Goal: Task Accomplishment & Management: Complete application form

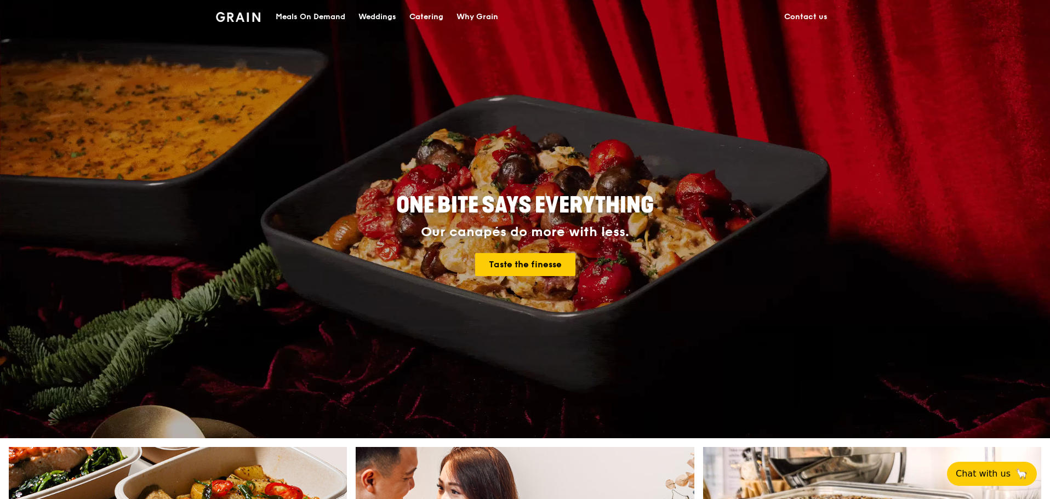
click at [319, 16] on div "Meals On Demand" at bounding box center [311, 17] width 70 height 33
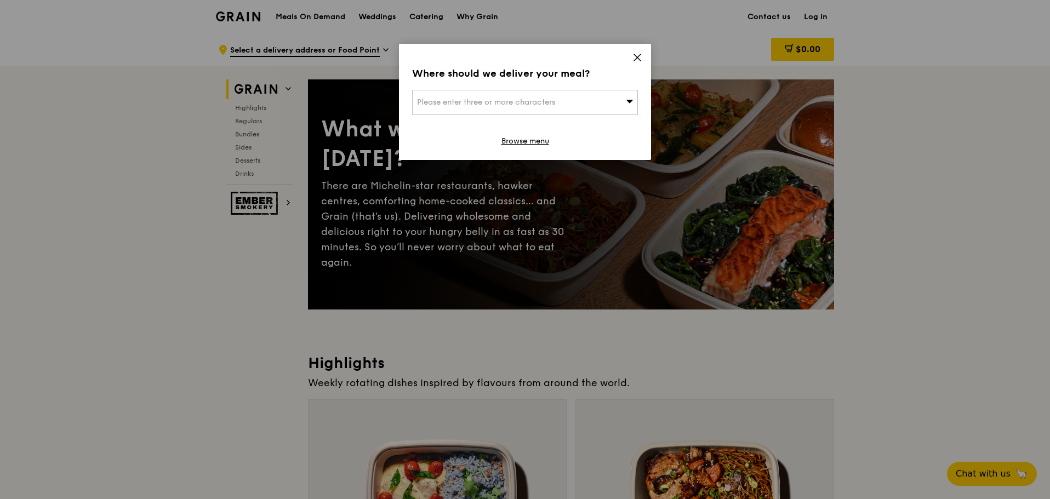
click at [568, 101] on div "Please enter three or more characters" at bounding box center [525, 102] width 226 height 25
type input "520503"
click at [500, 127] on div "503 Tampines Central 1" at bounding box center [498, 124] width 162 height 11
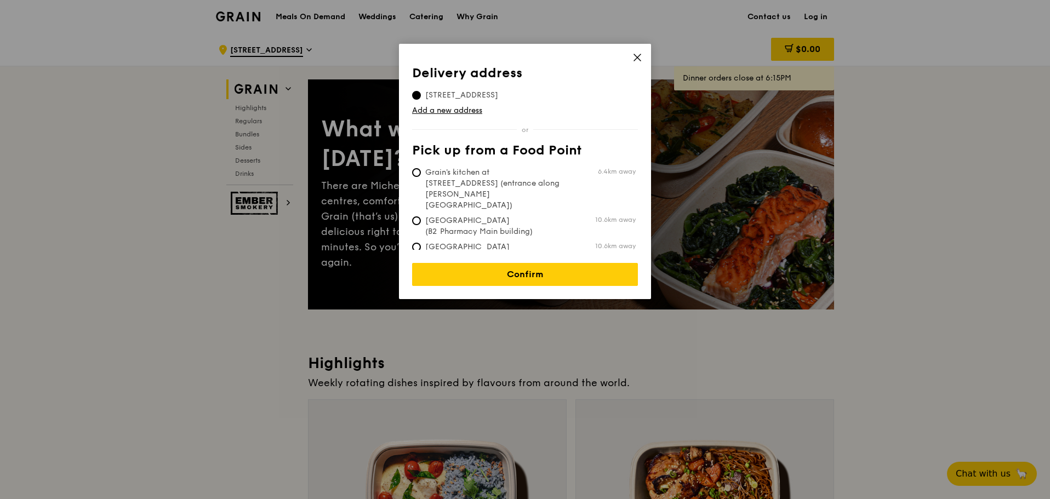
click at [480, 176] on span "Grain's kitchen at 5 Burn Road #05-01 (entrance along Harrison Road)" at bounding box center [493, 189] width 163 height 44
click at [421, 176] on input "Grain's kitchen at 5 Burn Road #05-01 (entrance along Harrison Road) 6.4km away" at bounding box center [416, 172] width 9 height 9
radio input "true"
click at [517, 250] on div "Confirm" at bounding box center [525, 268] width 226 height 36
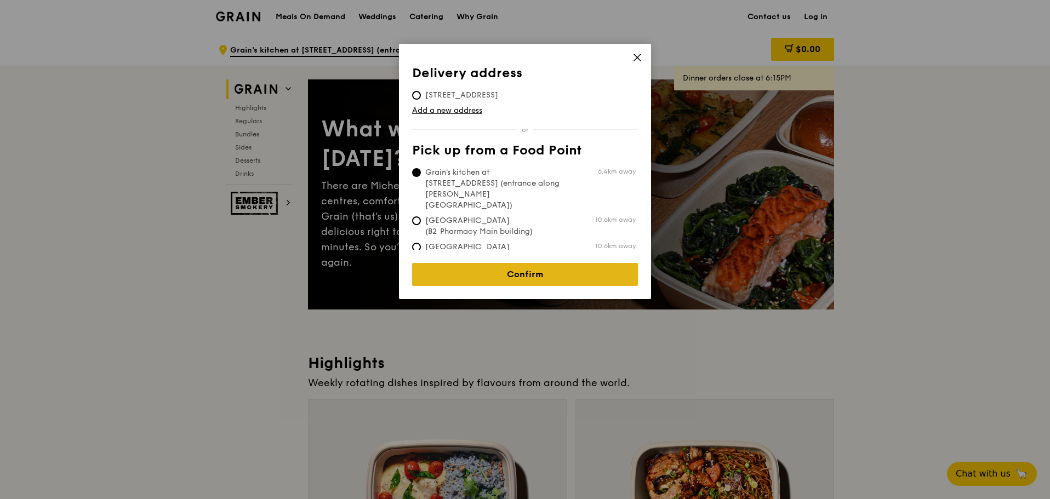
click at [524, 268] on link "Confirm" at bounding box center [525, 274] width 226 height 23
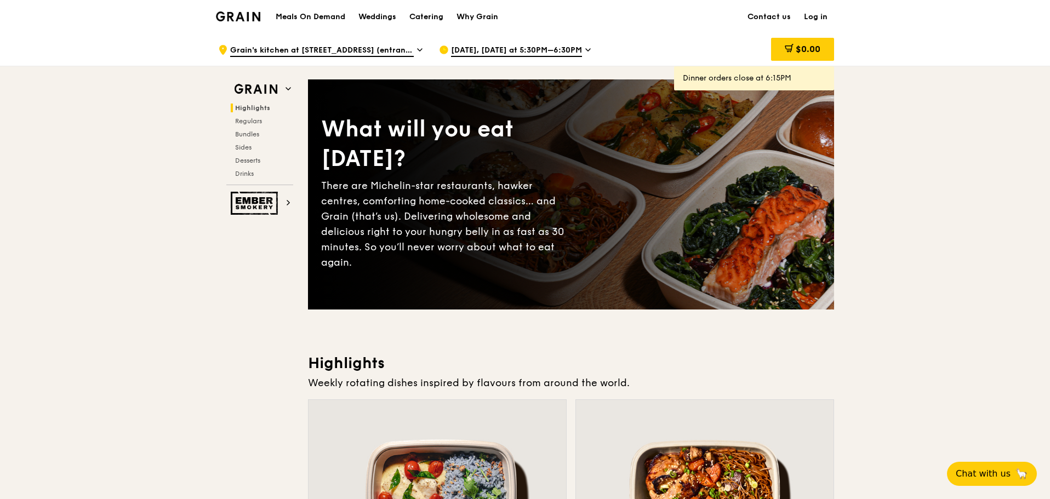
click at [545, 44] on div "Oct 15, Today at 5:30PM–6:30PM" at bounding box center [540, 49] width 203 height 33
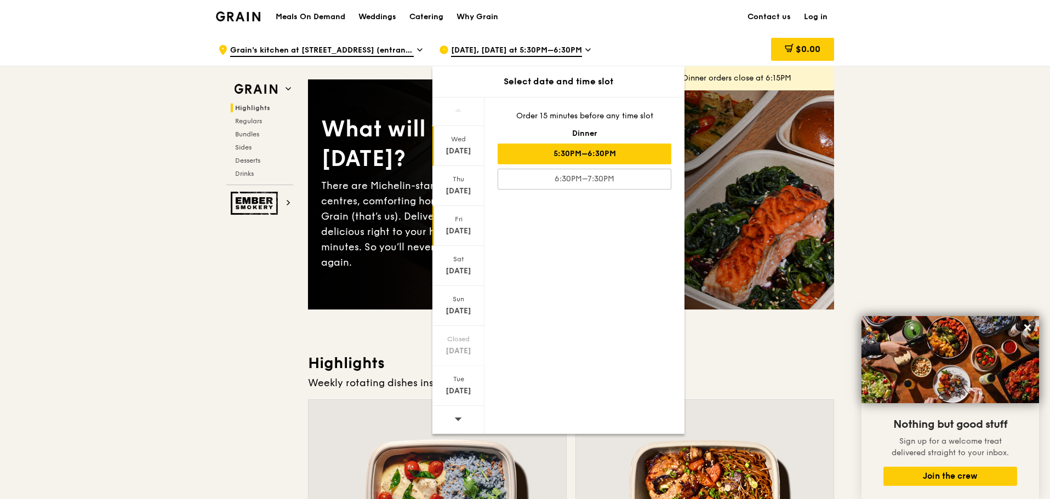
click at [468, 223] on div "Fri" at bounding box center [458, 219] width 49 height 9
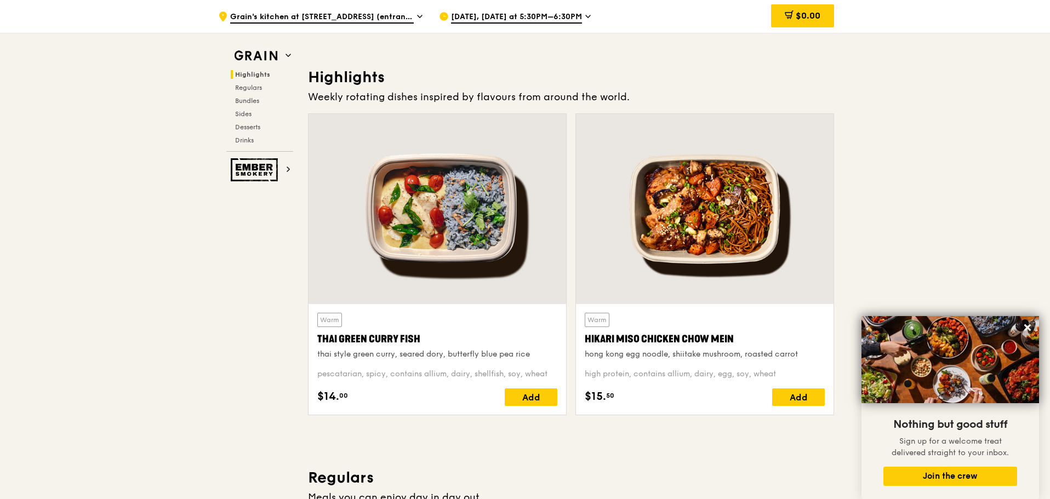
scroll to position [329, 0]
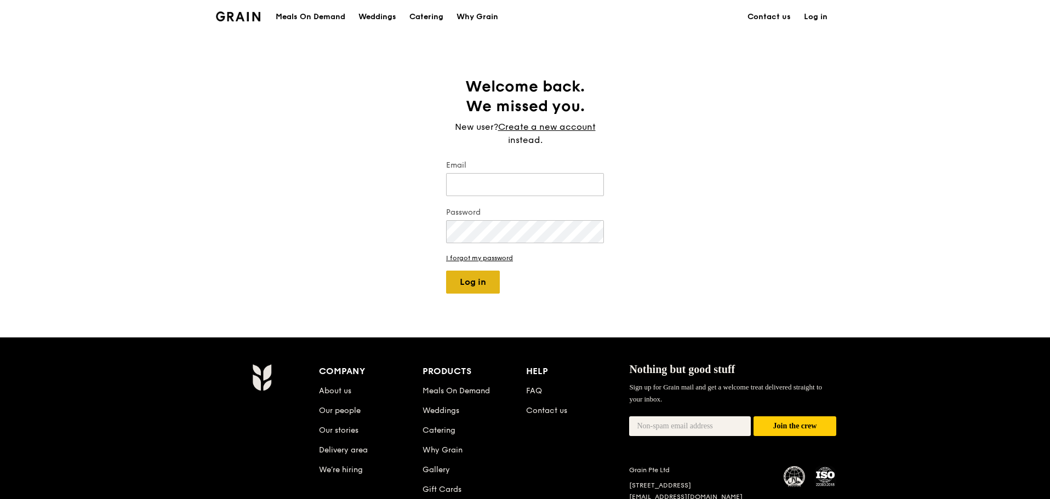
type input "alvin@grain.com.sg"
click at [474, 280] on button "Log in" at bounding box center [473, 282] width 54 height 23
select select "100"
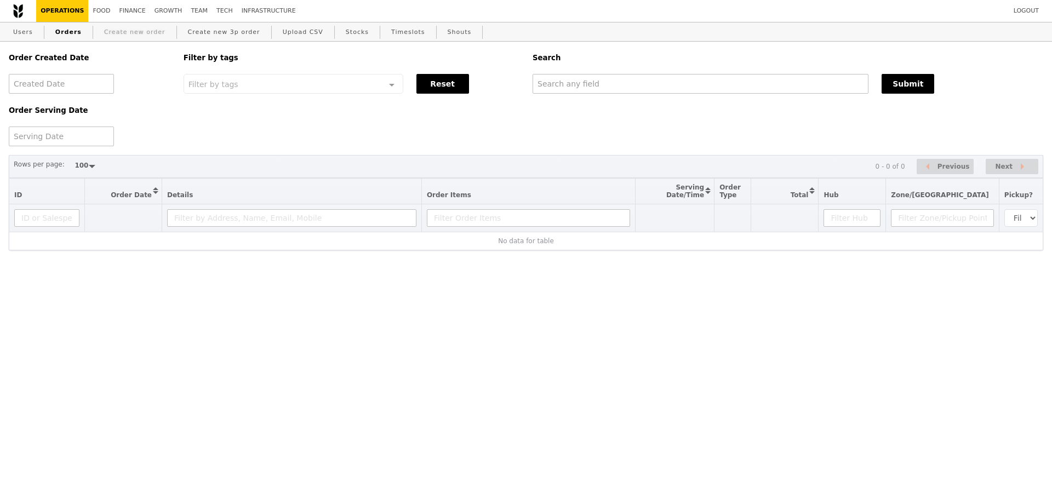
click at [146, 32] on link "Create new order" at bounding box center [135, 32] width 70 height 20
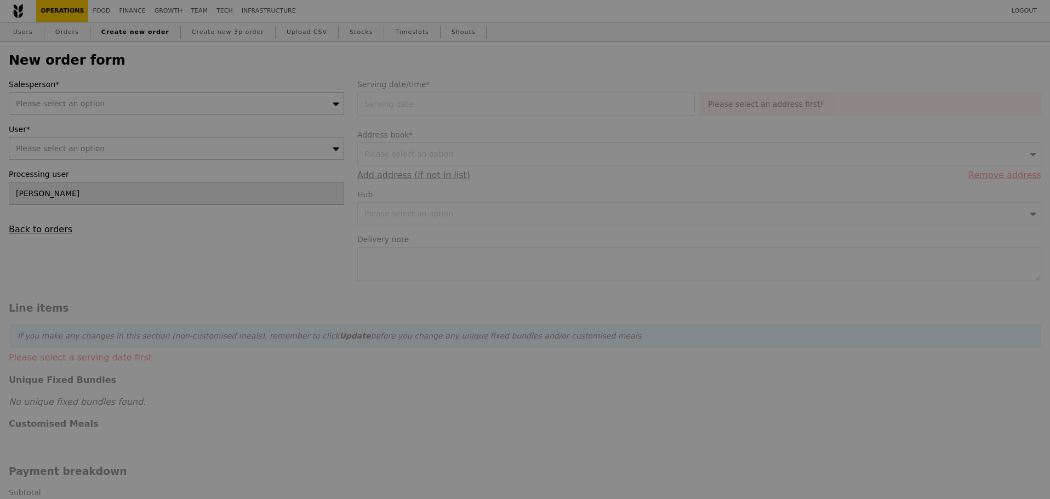
type input "Confirm"
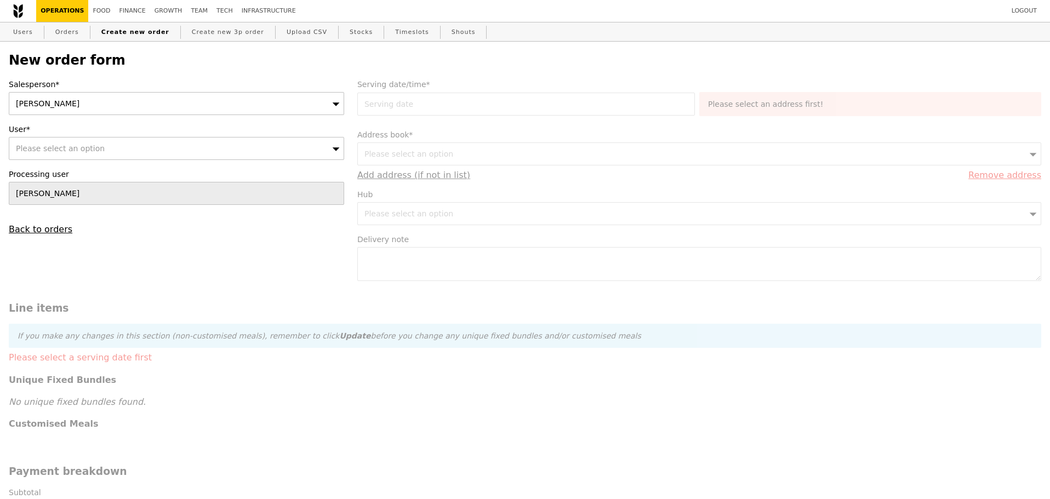
click at [127, 149] on div "Please select an option" at bounding box center [176, 148] width 335 height 23
type input "theodora ho"
type input "Confirm"
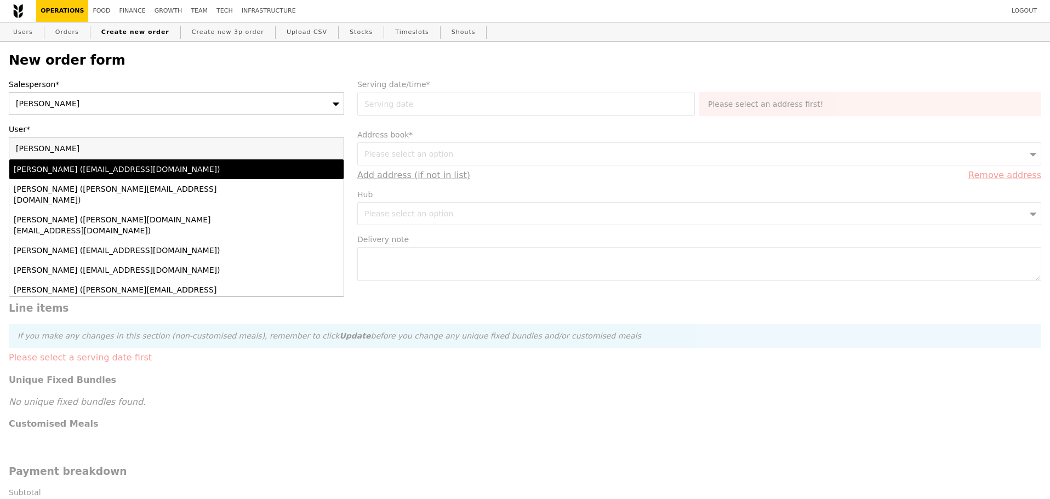
click at [96, 147] on input "theodora ho" at bounding box center [176, 149] width 334 height 22
paste input ".yeetinho@grab.com"
type input "[PERSON_NAME][EMAIL_ADDRESS][DOMAIN_NAME]"
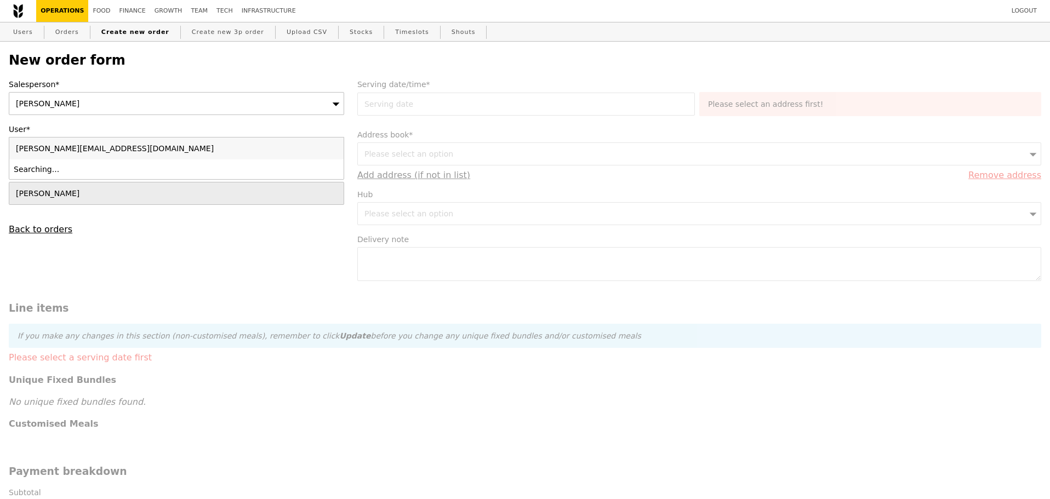
type input "Confirm"
type input "[PERSON_NAME][EMAIL_ADDRESS][DOMAIN_NAME]"
click at [34, 22] on link "Users" at bounding box center [23, 32] width 29 height 20
click at [122, 146] on div "Please select an option" at bounding box center [176, 148] width 335 height 23
type input "theodora.yeetinho@grab.comtheodora.yeetinho@grab.com"
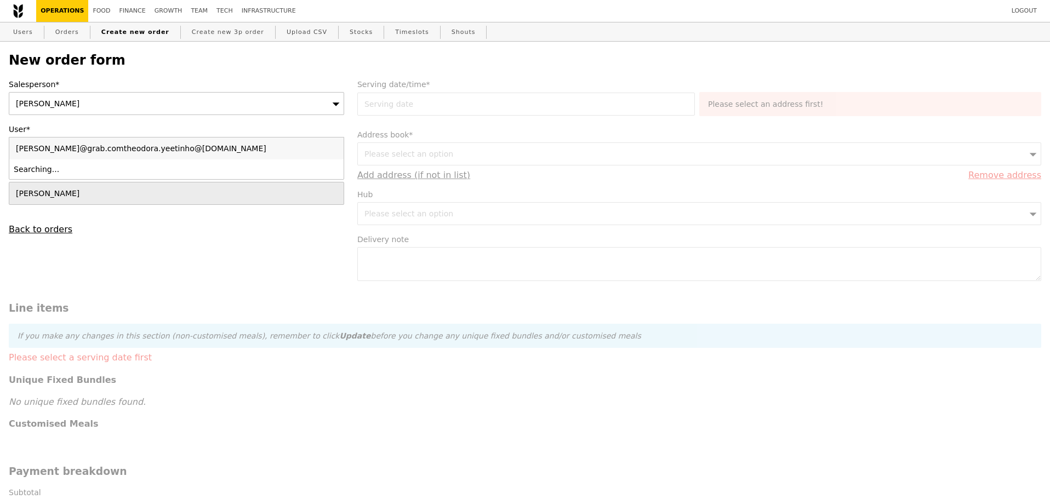
type input "Confirm"
type input "[PERSON_NAME][EMAIL_ADDRESS][DOMAIN_NAME]"
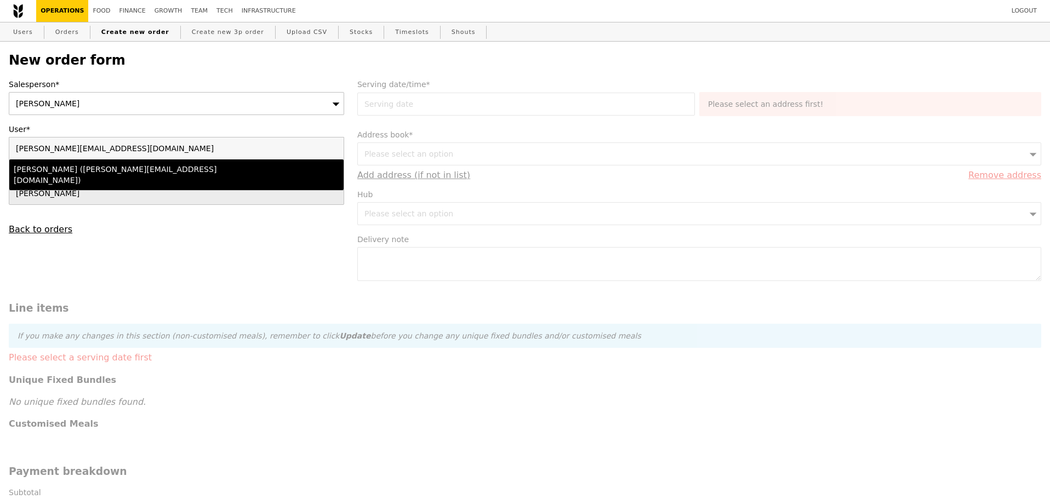
click at [114, 175] on div "Theodora Ho (theodora.yeetinho@grab.com)" at bounding box center [136, 175] width 244 height 22
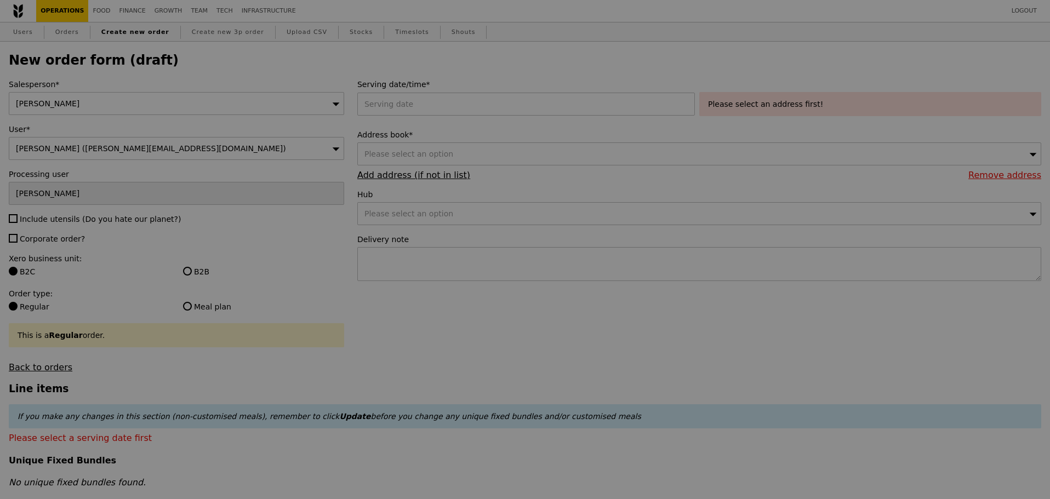
type input "Confirm"
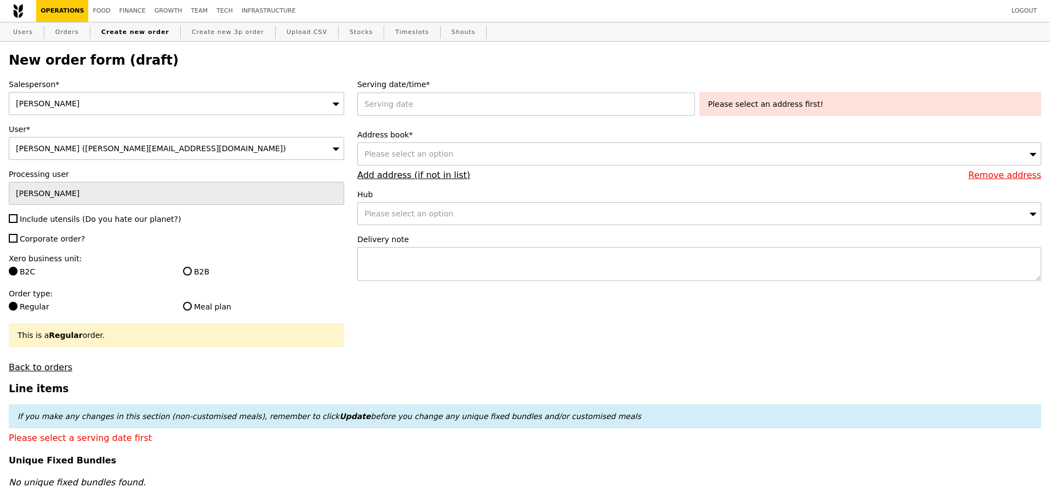
click at [64, 218] on span "Include utensils (Do you hate our planet?)" at bounding box center [100, 219] width 161 height 9
click at [18, 218] on input "Include utensils (Do you hate our planet?)" at bounding box center [13, 218] width 9 height 9
checkbox input "true"
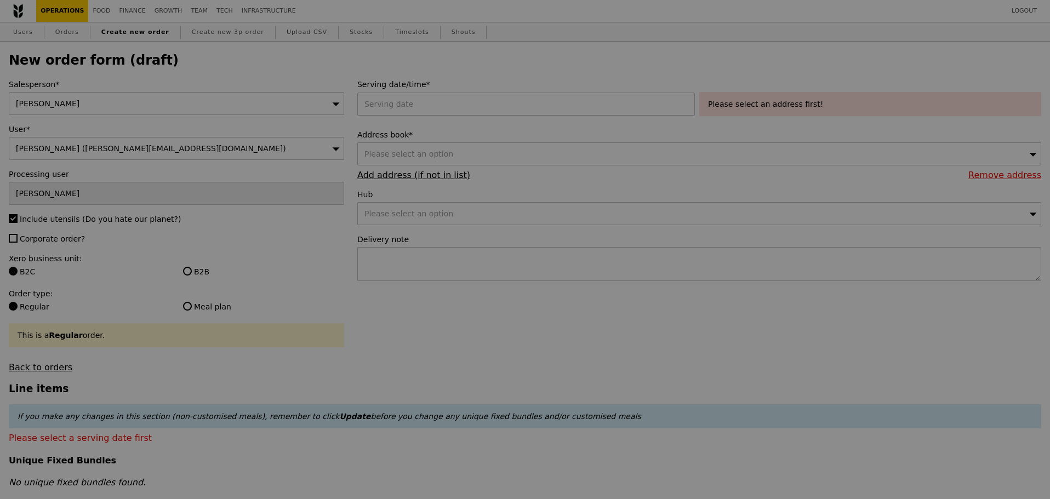
type input "Confirm"
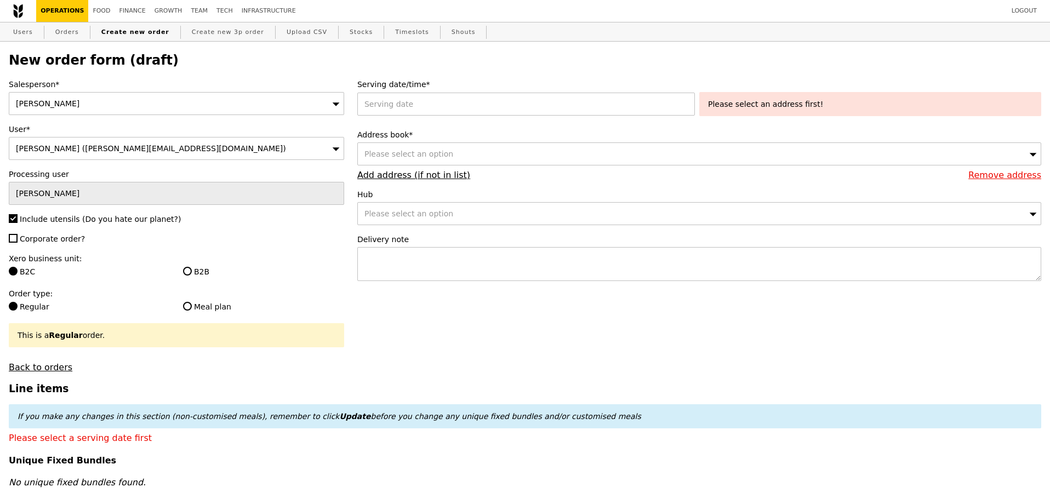
click at [56, 241] on span "Corporate order?" at bounding box center [52, 239] width 65 height 9
click at [18, 241] on input "Corporate order?" at bounding box center [13, 238] width 9 height 9
checkbox input "true"
click at [195, 273] on label "B2B" at bounding box center [263, 271] width 161 height 11
click at [192, 273] on input "B2B" at bounding box center [187, 271] width 9 height 9
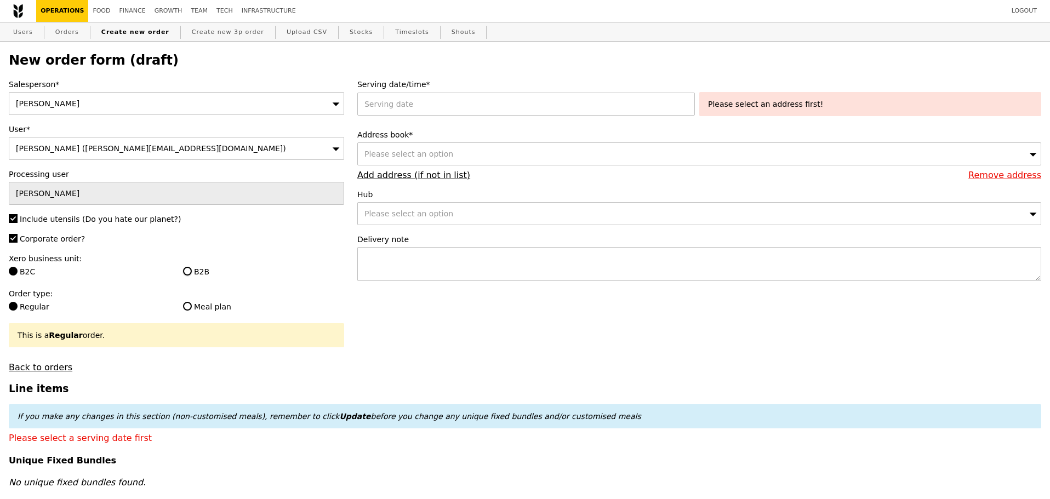
radio input "true"
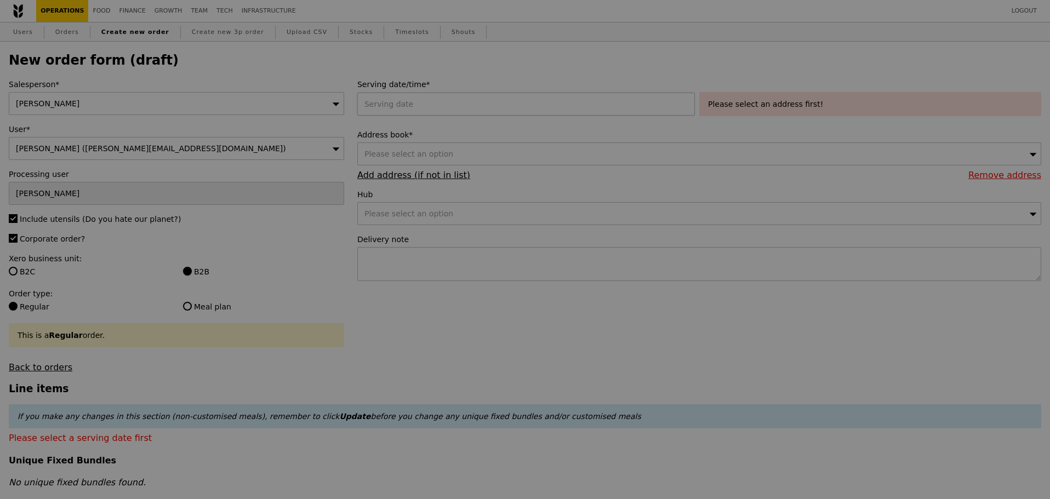
type input "Confirm"
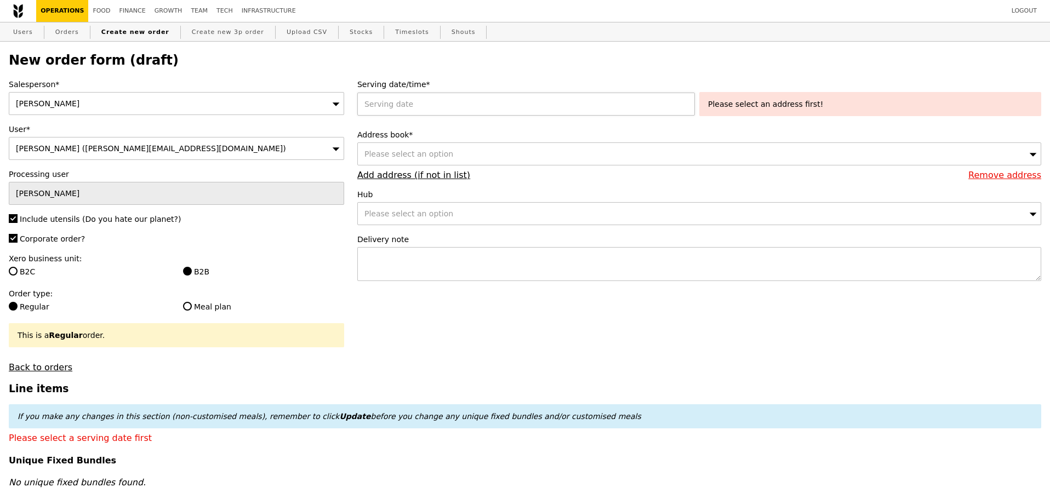
click at [520, 101] on div at bounding box center [528, 104] width 342 height 23
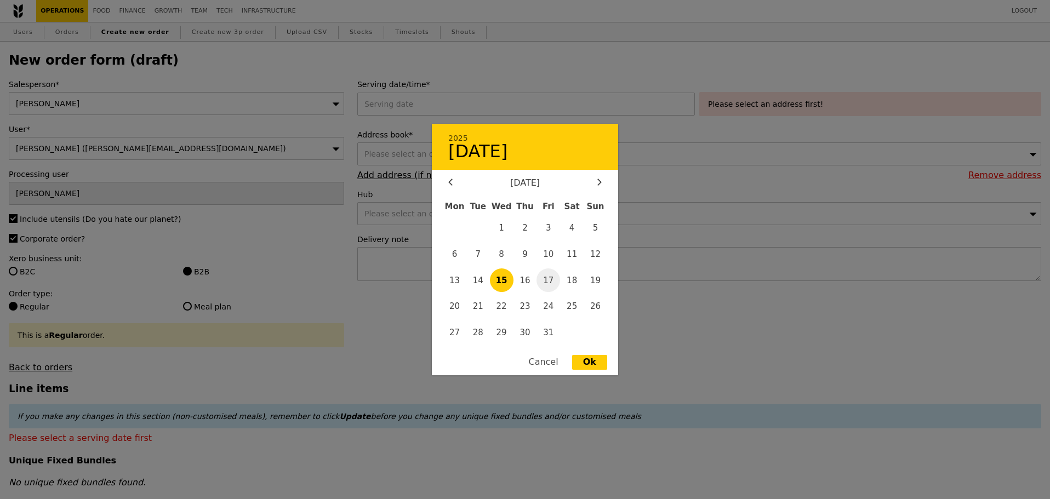
click at [549, 278] on span "17" at bounding box center [549, 281] width 24 height 24
type input "17 Oct 2025"
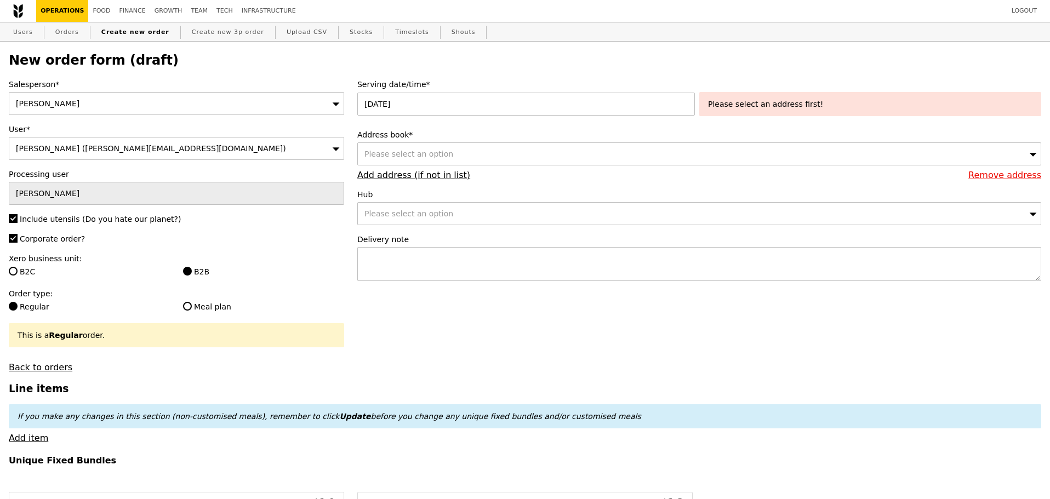
click at [417, 147] on div "Please select an option" at bounding box center [699, 154] width 684 height 23
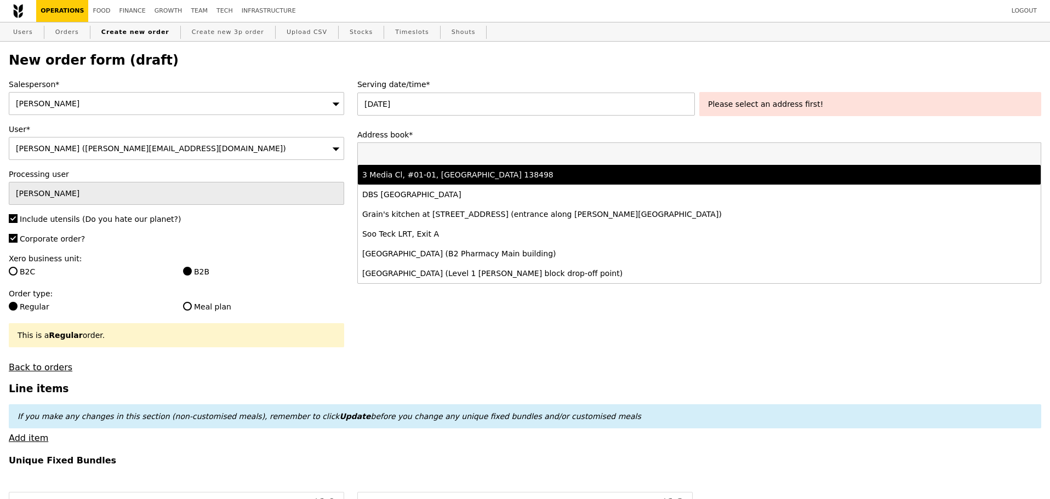
click at [475, 176] on div "3 Media Cl, #01-01, Singapore 138498" at bounding box center [615, 174] width 506 height 11
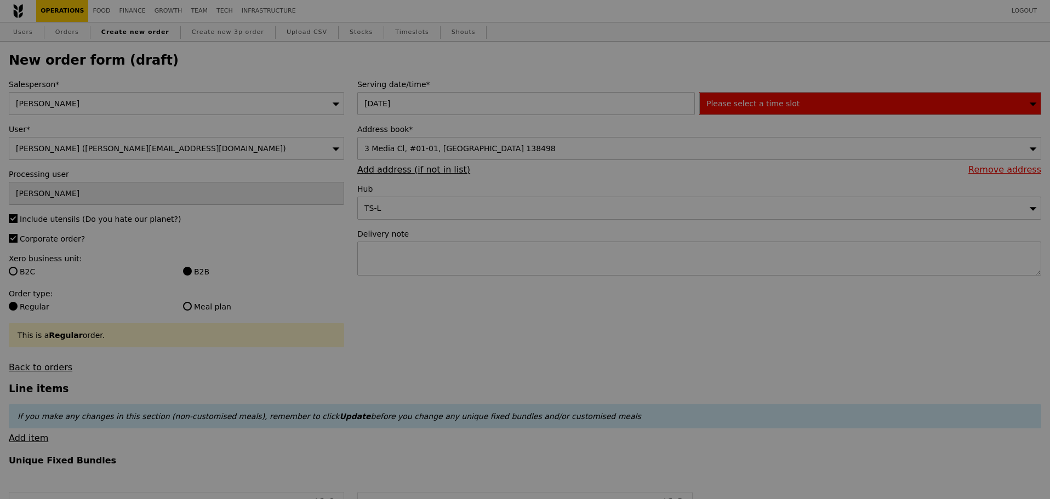
type input "Confirm"
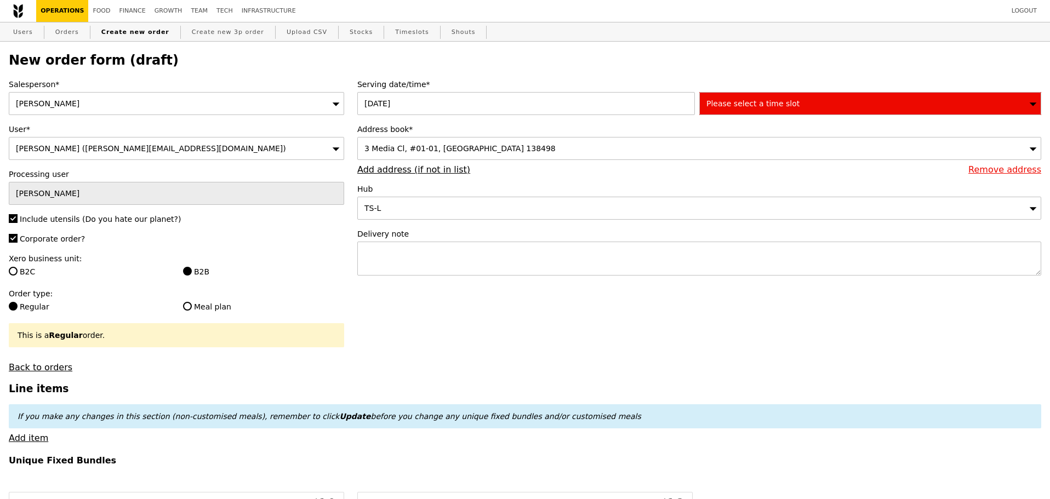
click at [769, 107] on span "Please select a time slot" at bounding box center [753, 103] width 93 height 9
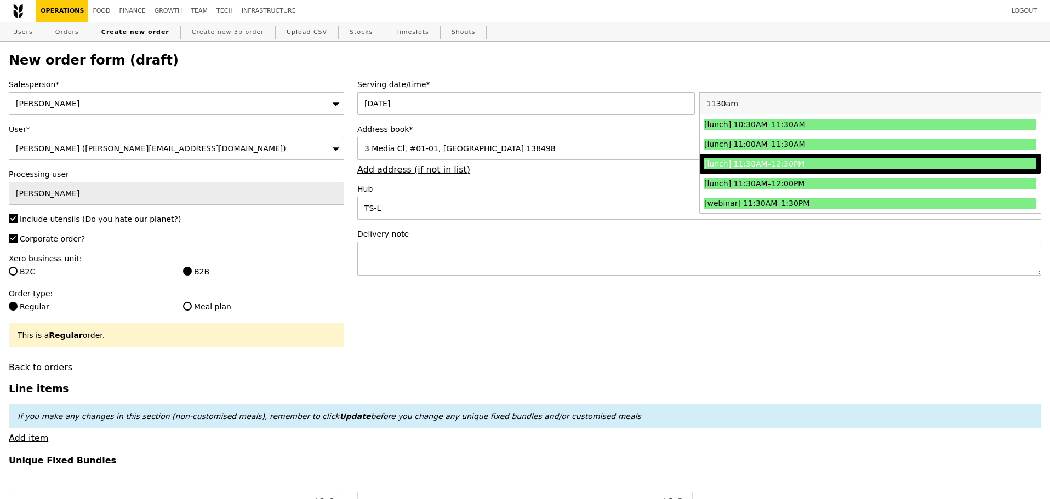
type input "1130am"
click at [791, 169] on div "[lunch] 11:30AM–12:30PM" at bounding box center [828, 163] width 249 height 11
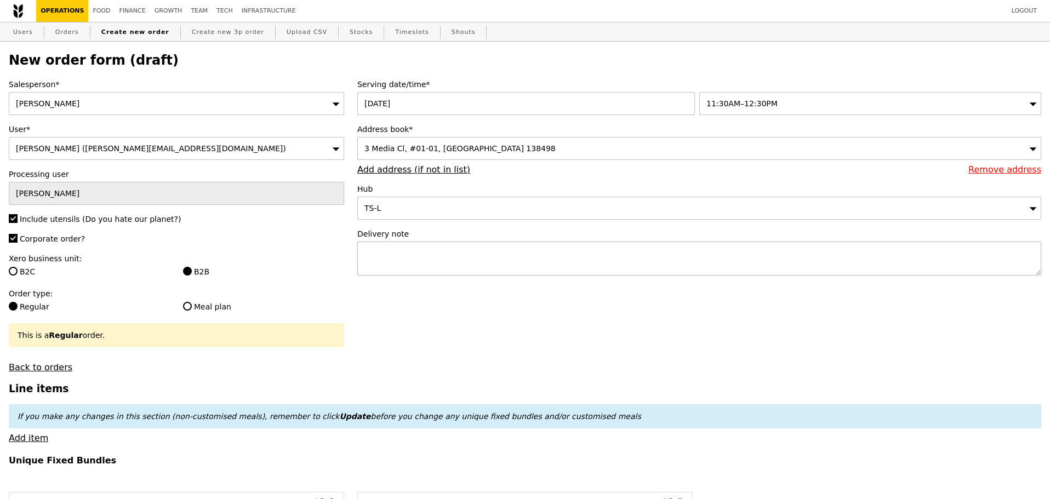
type input "Confirm"
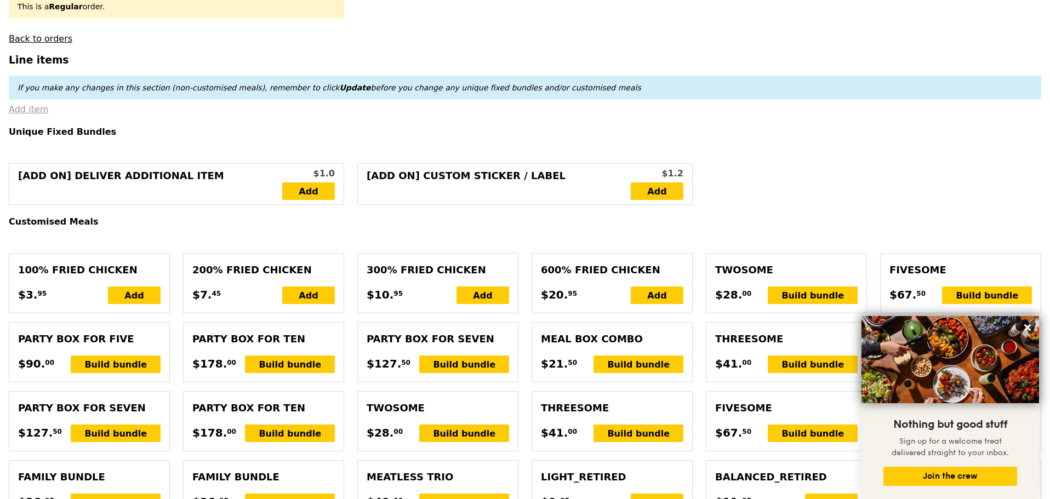
click at [37, 115] on link "Add item" at bounding box center [28, 109] width 39 height 10
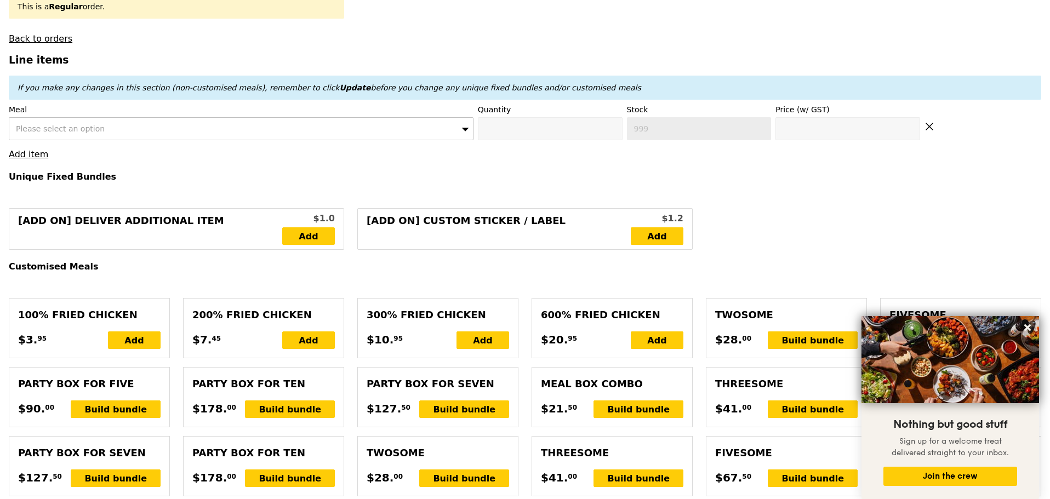
click at [127, 140] on div "Please select an option" at bounding box center [241, 128] width 465 height 23
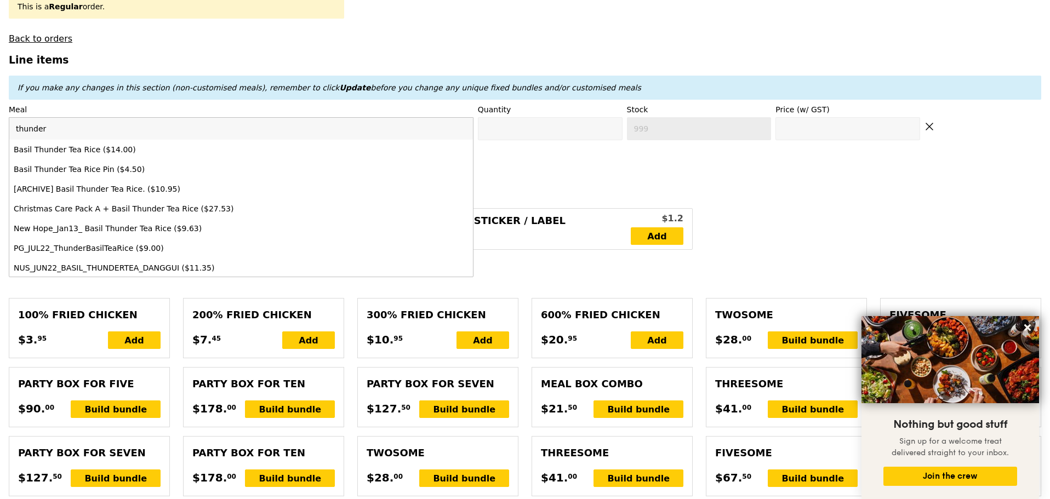
type input "thunder"
click at [197, 151] on div "Basil Thunder Tea Rice ($14.00)" at bounding box center [184, 149] width 341 height 11
type input "Confirm anyway"
type input "0"
type input "494"
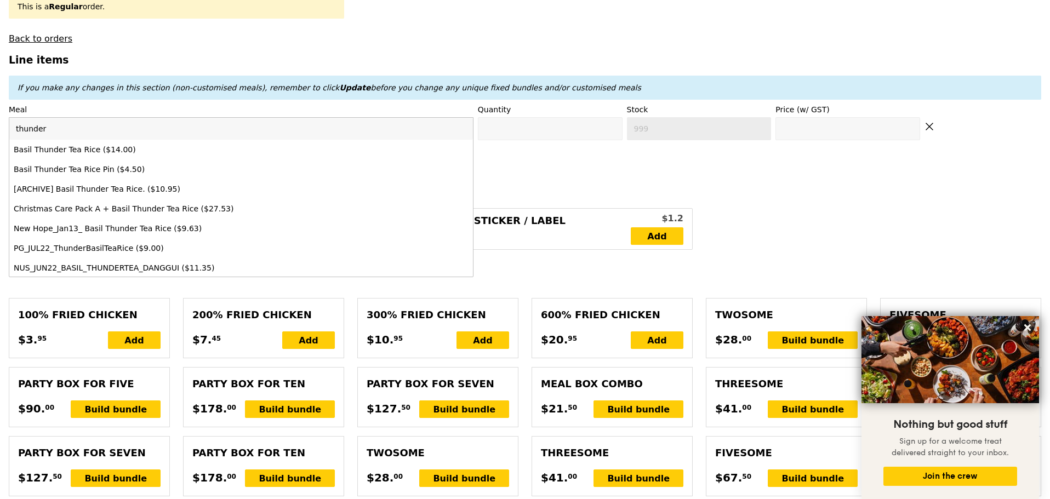
type input "14.0"
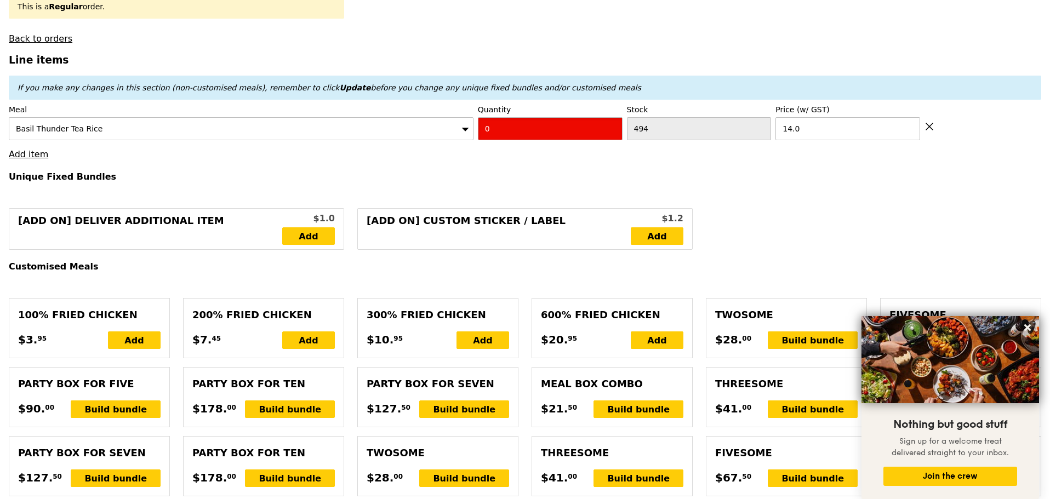
drag, startPoint x: 488, startPoint y: 138, endPoint x: 434, endPoint y: 139, distance: 54.3
click at [439, 139] on div "Meal Basil Thunder Tea Rice Quantity 0 Stock 494 Price (w/ GST) 14.0" at bounding box center [525, 122] width 1033 height 36
type input "Confirm"
type input "1"
click at [473, 90] on em "If you make any changes in this section (non-customised meals), remember to cli…" at bounding box center [330, 87] width 624 height 9
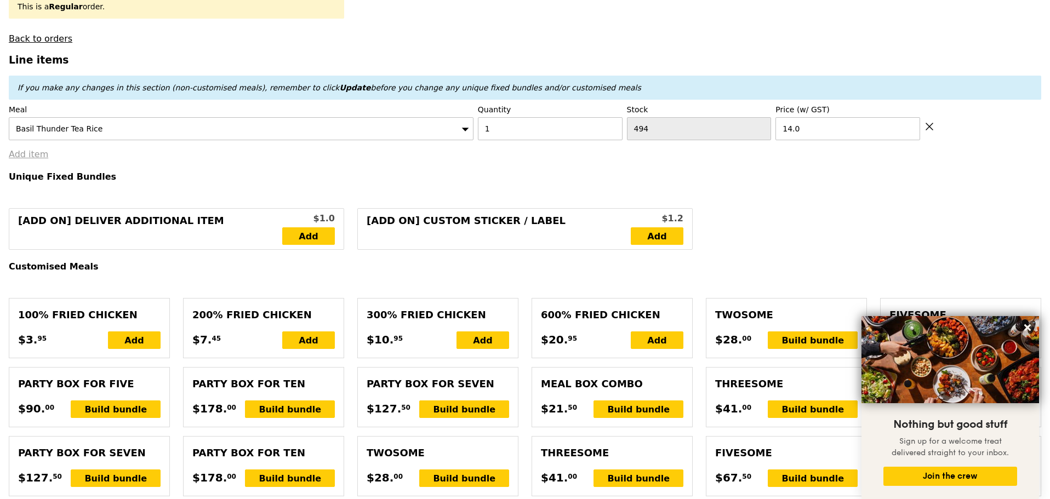
click at [30, 160] on link "Add item" at bounding box center [28, 154] width 39 height 10
type input "Loading..."
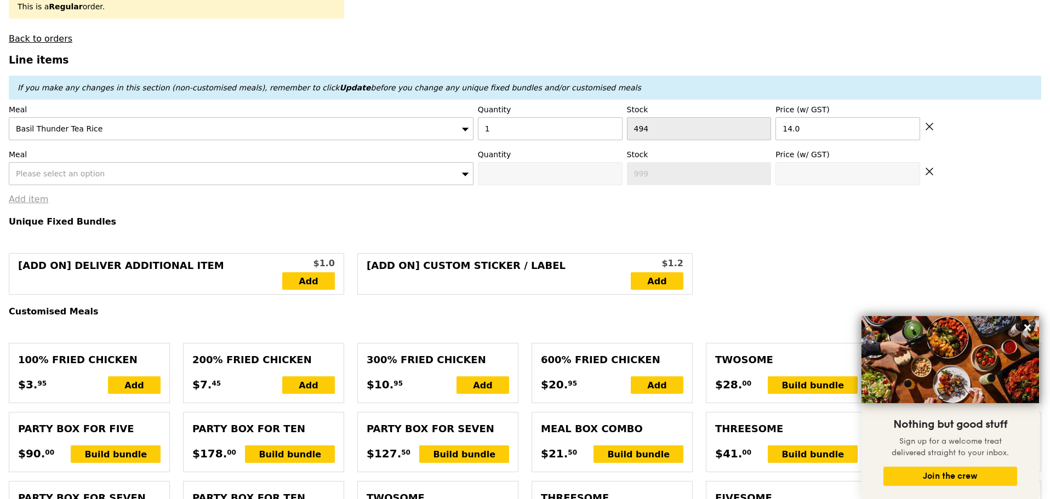
click at [103, 177] on div "Please select an option" at bounding box center [241, 173] width 465 height 23
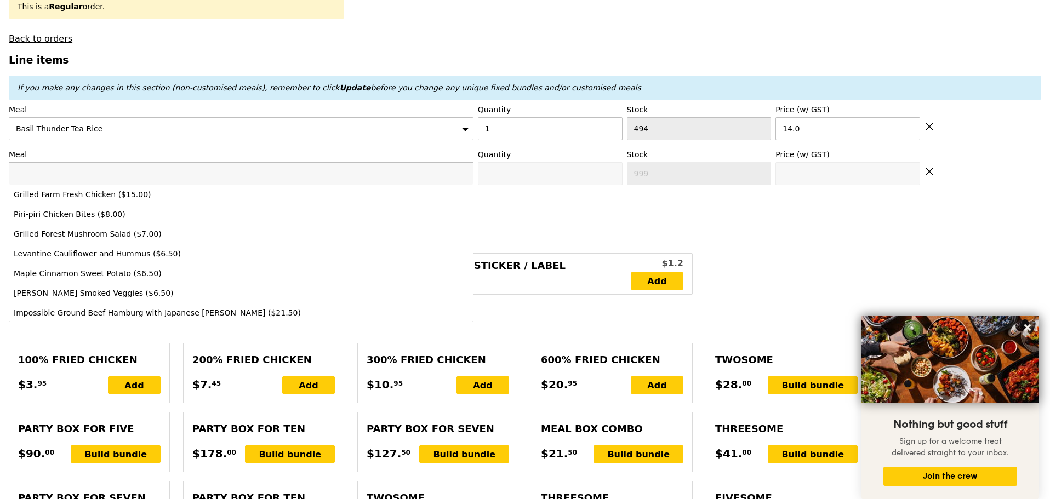
type input "14.00"
type input "13.12"
type input "14.30"
type input "28.30"
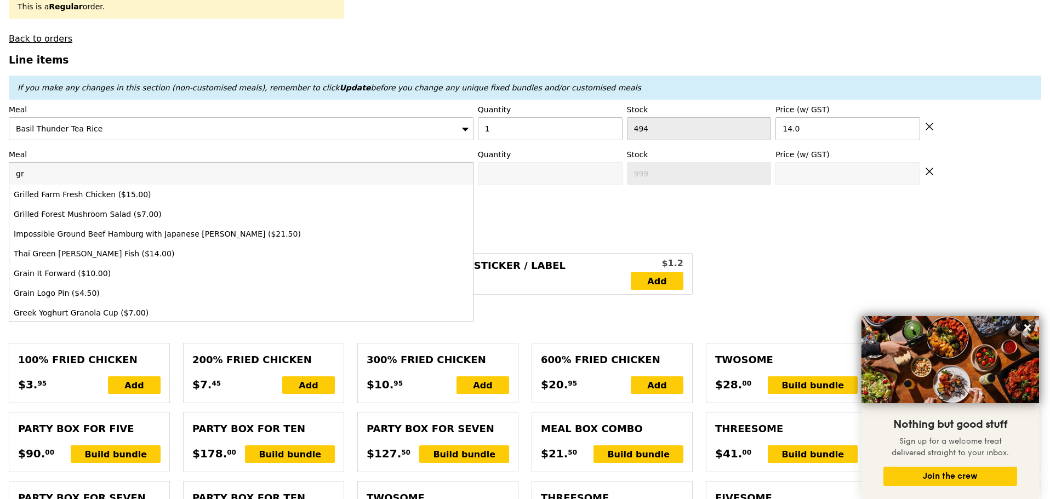
type input "gri"
type input "Confirm"
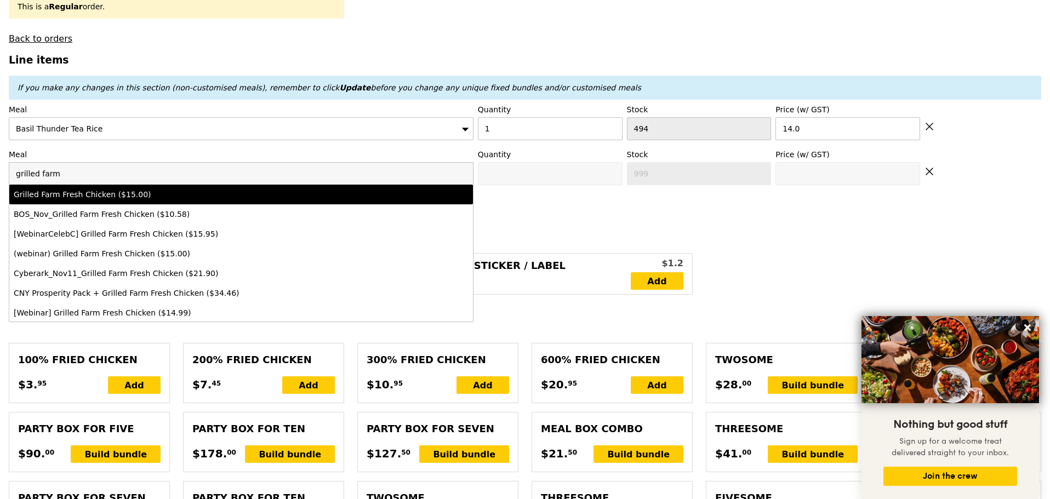
type input "grilled farm"
click at [154, 198] on div "Grilled Farm Fresh Chicken ($15.00)" at bounding box center [184, 194] width 341 height 11
type input "Confirm anyway"
type input "0"
type input "452"
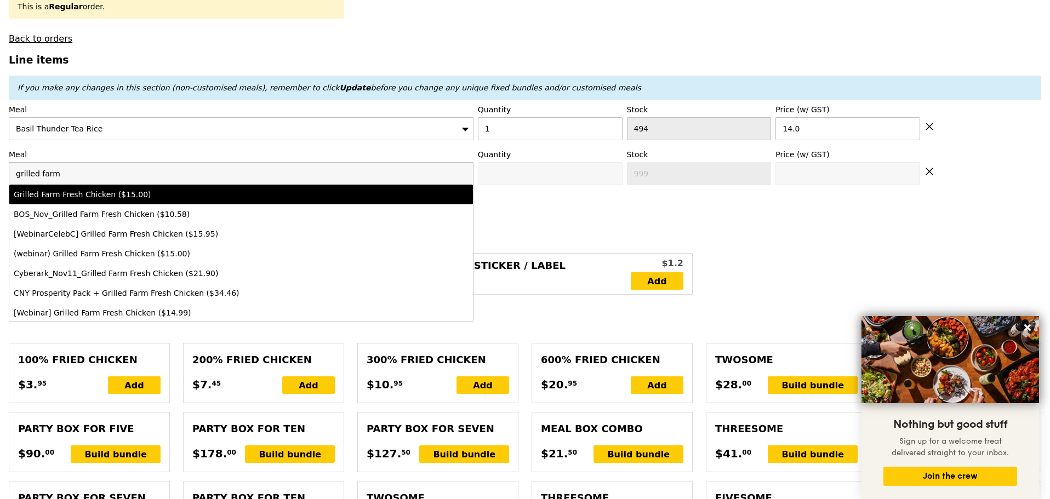
type input "15.0"
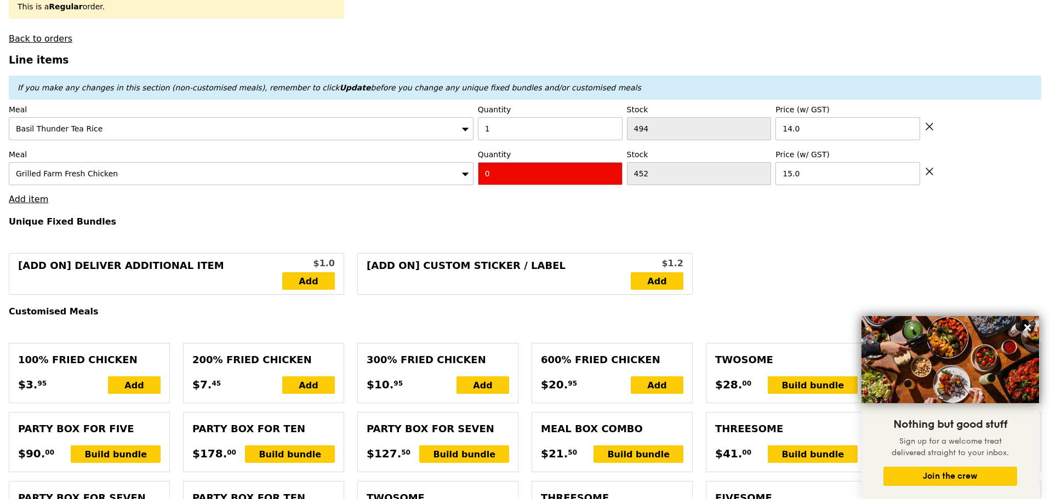
drag, startPoint x: 496, startPoint y: 180, endPoint x: 388, endPoint y: 185, distance: 107.6
click at [399, 184] on div "Meal Grilled Farm Fresh Chicken Quantity 0 Stock 452 Price (w/ GST) 15.0" at bounding box center [525, 167] width 1033 height 36
type input "Confirm"
type input "13"
drag, startPoint x: 322, startPoint y: 217, endPoint x: 70, endPoint y: 234, distance: 252.8
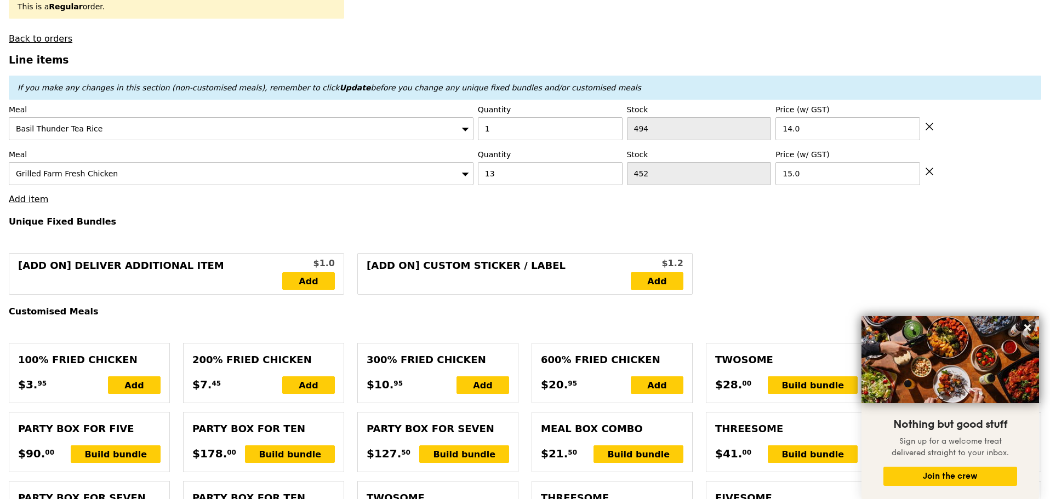
click at [22, 204] on link "Add item" at bounding box center [28, 199] width 39 height 10
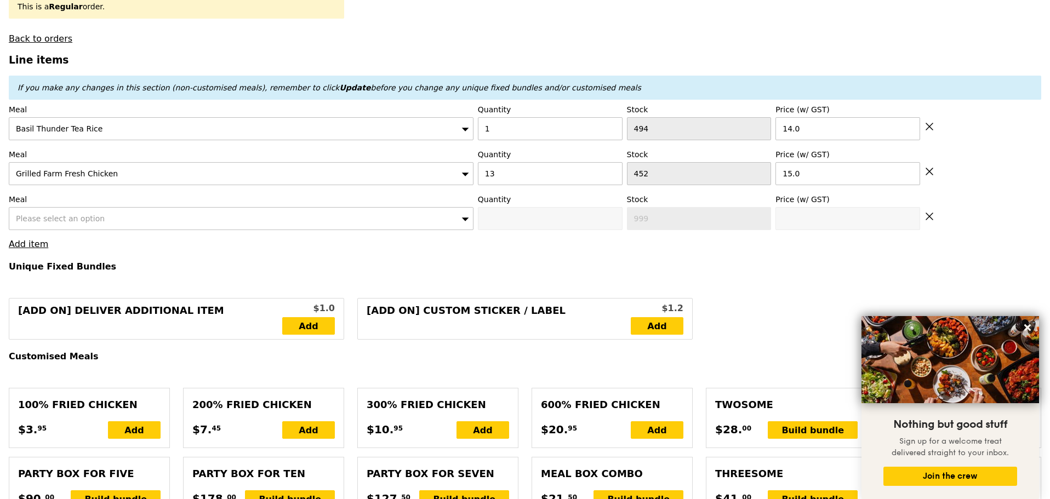
click at [95, 226] on div "Please select an option" at bounding box center [241, 218] width 465 height 23
type input "Loading..."
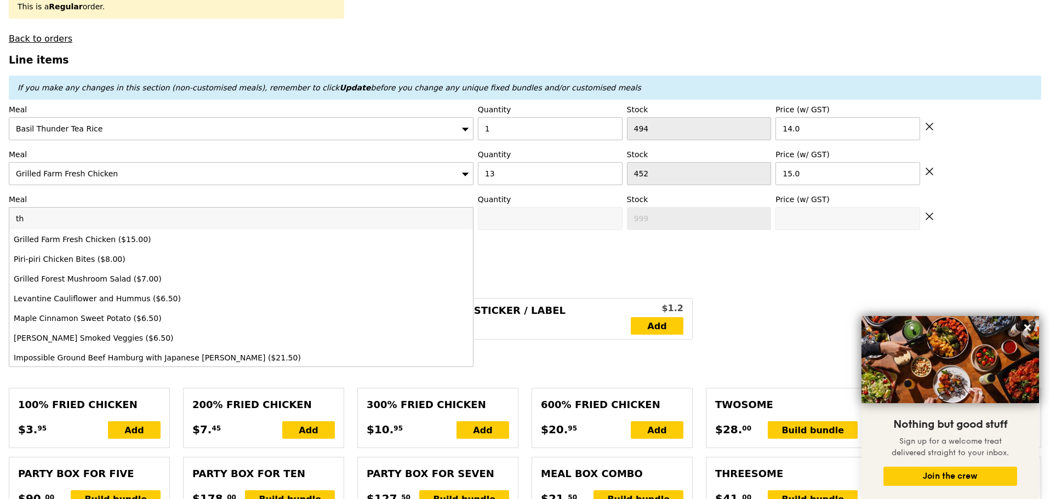
type input "tha"
type input "209.00"
type input "3.62"
type input "3.95"
type input "212.95"
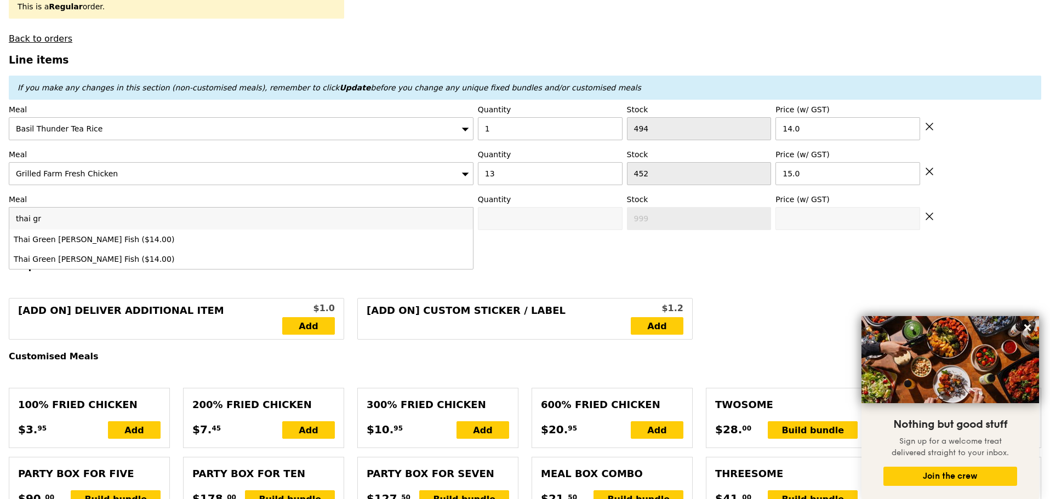
type input "thai gre"
type input "Confirm"
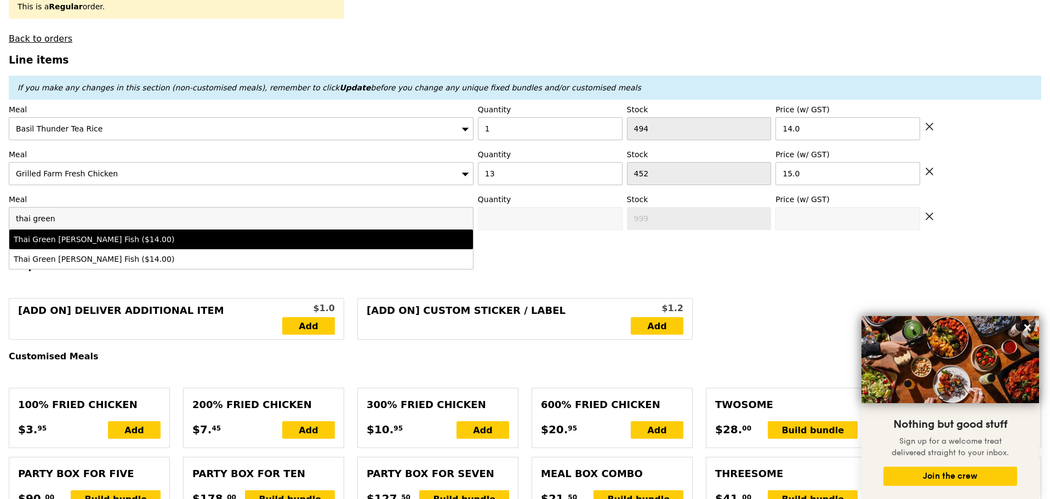
type input "thai green"
click at [89, 244] on div "Thai Green Curry Fish ($14.00)" at bounding box center [184, 239] width 341 height 11
type input "Confirm anyway"
type input "0"
type input "487"
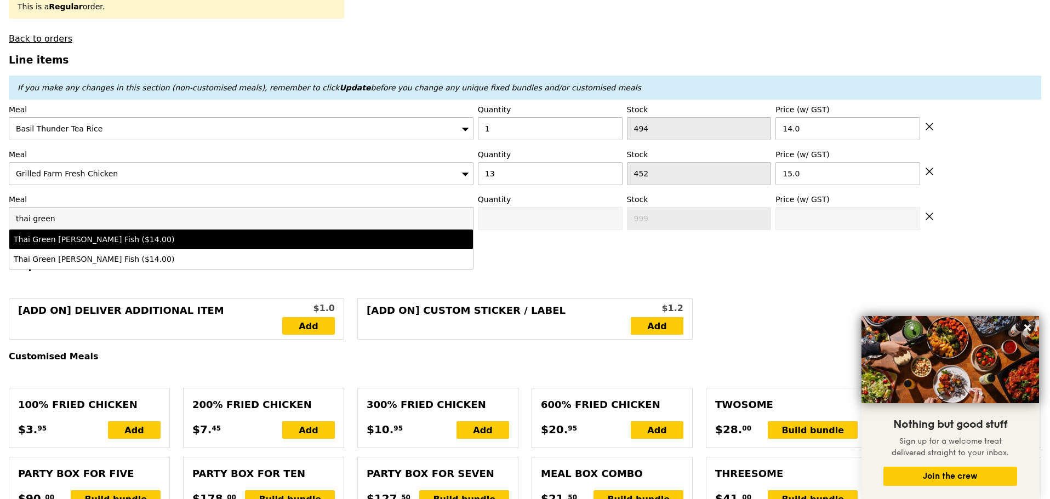
type input "14.0"
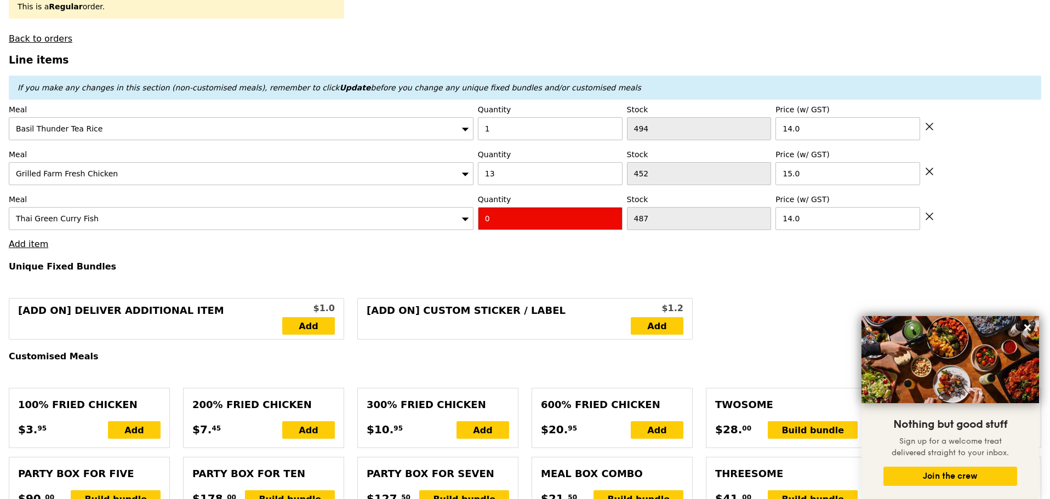
type input "Confirm"
drag, startPoint x: 516, startPoint y: 228, endPoint x: 294, endPoint y: 278, distance: 227.5
type input "4"
click at [314, 272] on h4 "Unique Fixed Bundles" at bounding box center [525, 266] width 1033 height 10
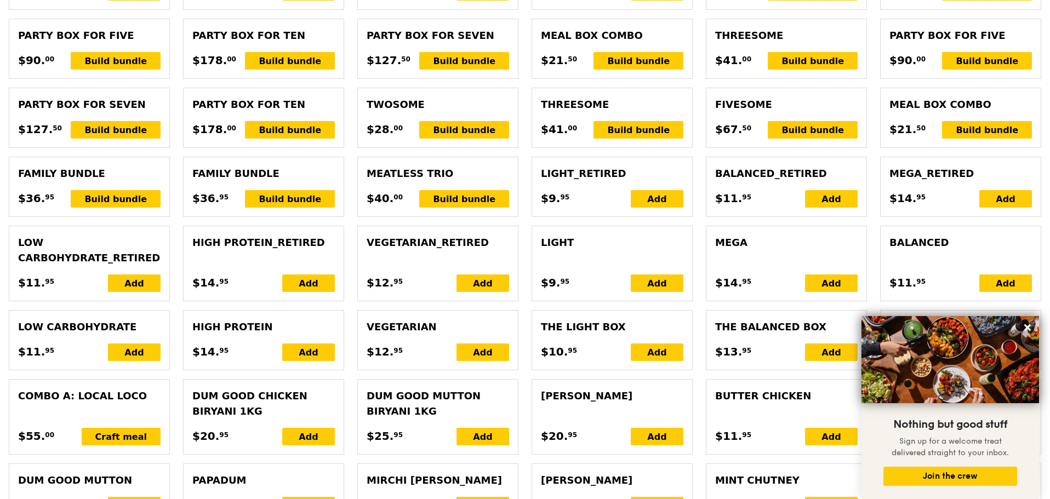
type input "Loading..."
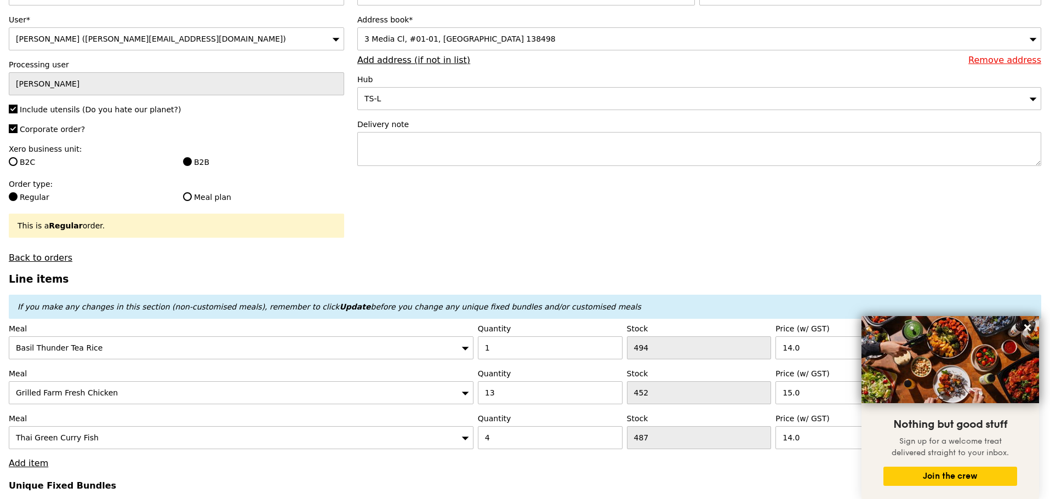
type input "265.00"
type input "268.95"
drag, startPoint x: 520, startPoint y: 441, endPoint x: 429, endPoint y: 432, distance: 91.5
click at [442, 439] on div "Meal Thai Green Curry Fish Quantity 4 Stock 487 Price (w/ GST) 14.0" at bounding box center [525, 431] width 1033 height 36
type input "Confirm"
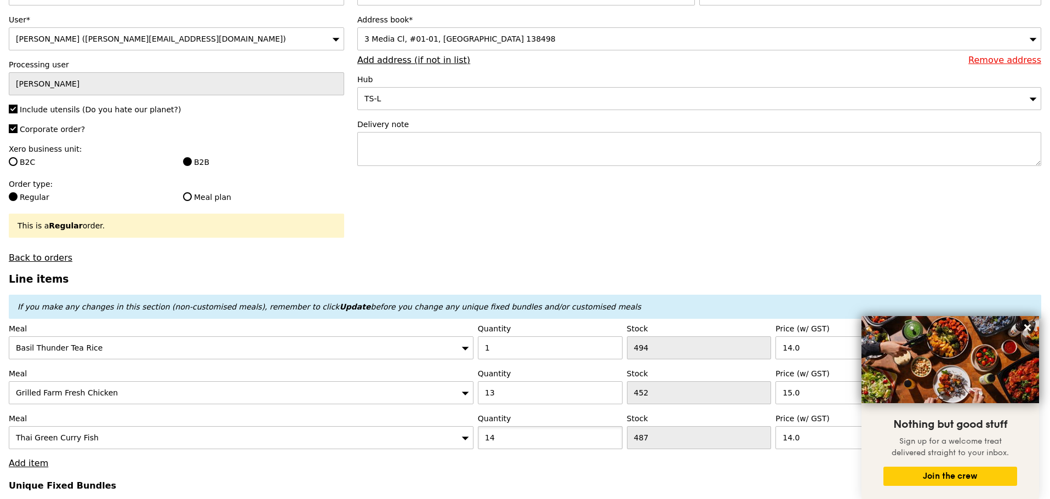
type input "14"
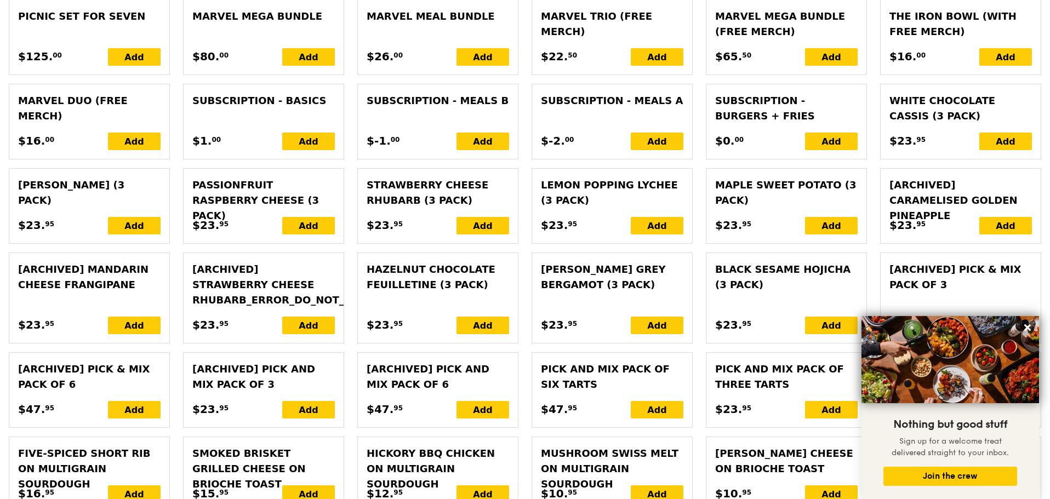
scroll to position [2489, 0]
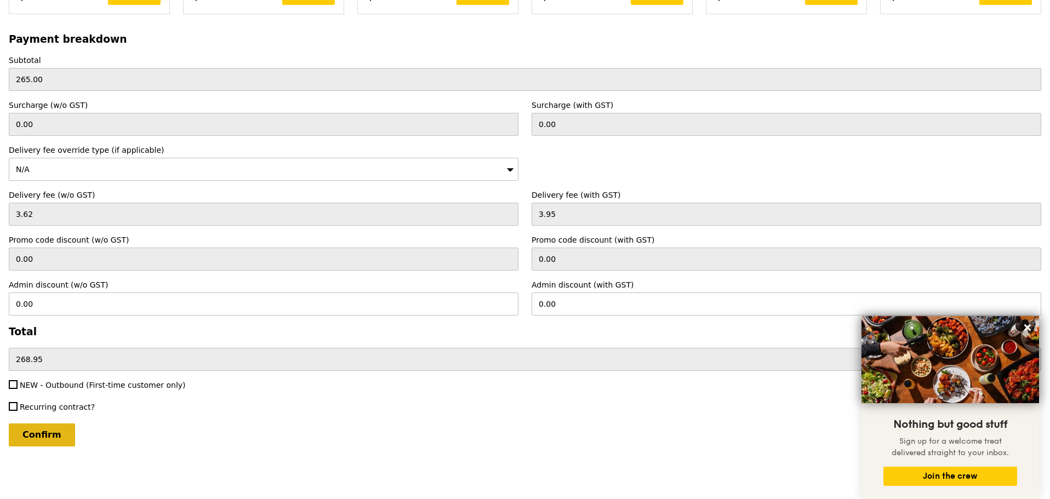
type input "Loading..."
type input "405.00"
type input "408.95"
type input "Confirm"
click at [74, 388] on span "NEW - Outbound (First-time customer only)" at bounding box center [103, 385] width 166 height 9
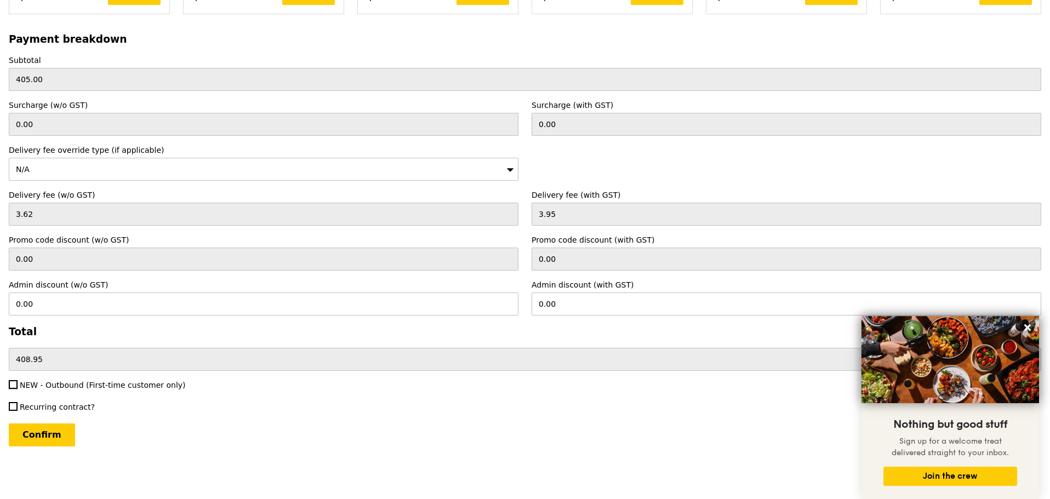
click at [18, 388] on input "NEW - Outbound (First-time customer only)" at bounding box center [13, 384] width 9 height 9
checkbox input "true"
click at [48, 435] on input "Confirm" at bounding box center [42, 435] width 66 height 23
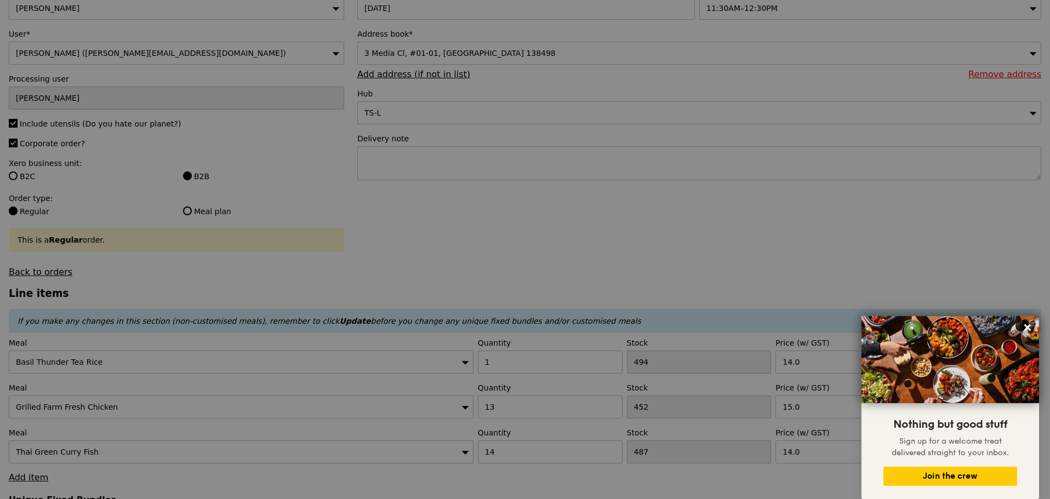
scroll to position [0, 0]
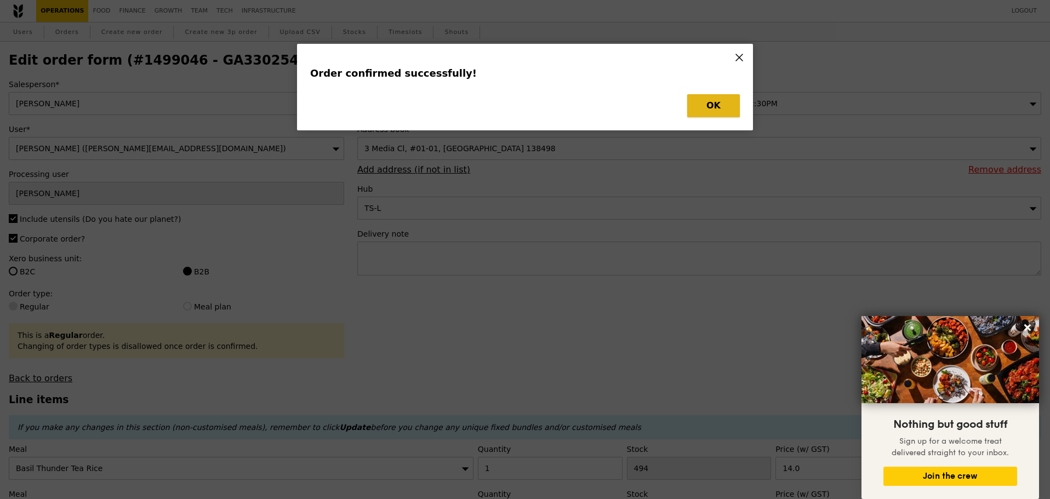
click at [715, 100] on button "OK" at bounding box center [713, 105] width 53 height 23
click at [184, 62] on div "Order confirmed successfully! OK" at bounding box center [525, 249] width 1050 height 499
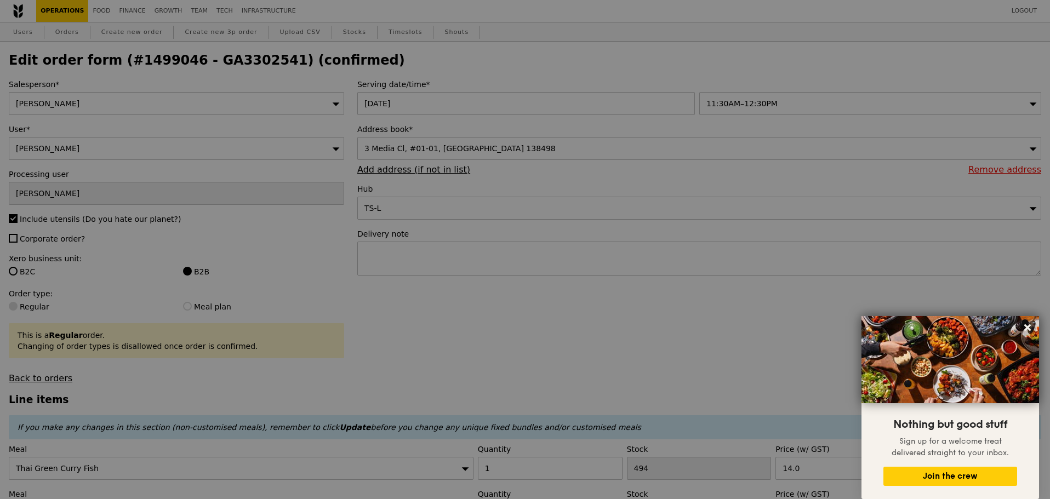
type input "Loading..."
checkbox input "false"
type input "14"
type input "487"
type input "14.00"
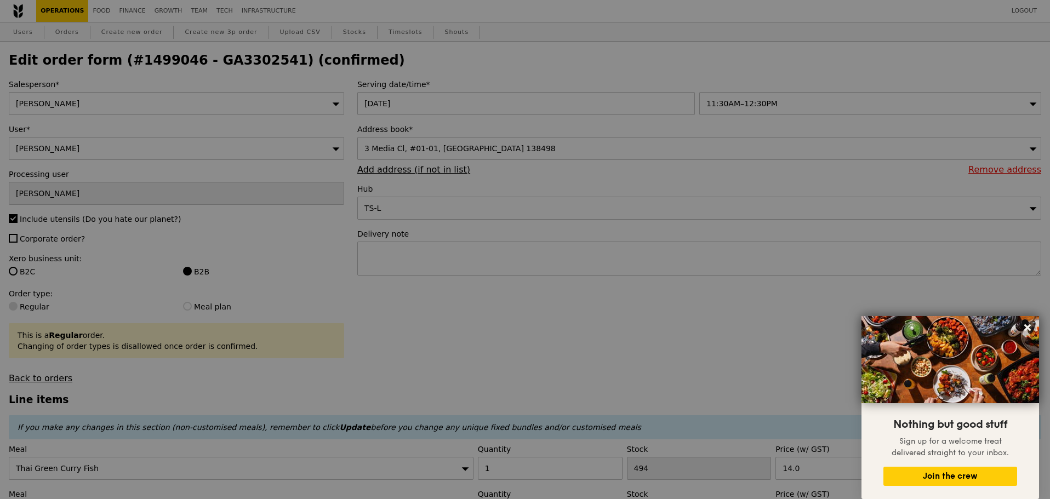
type input "15.00"
type input "1"
type input "494"
type input "14.00"
type input "473"
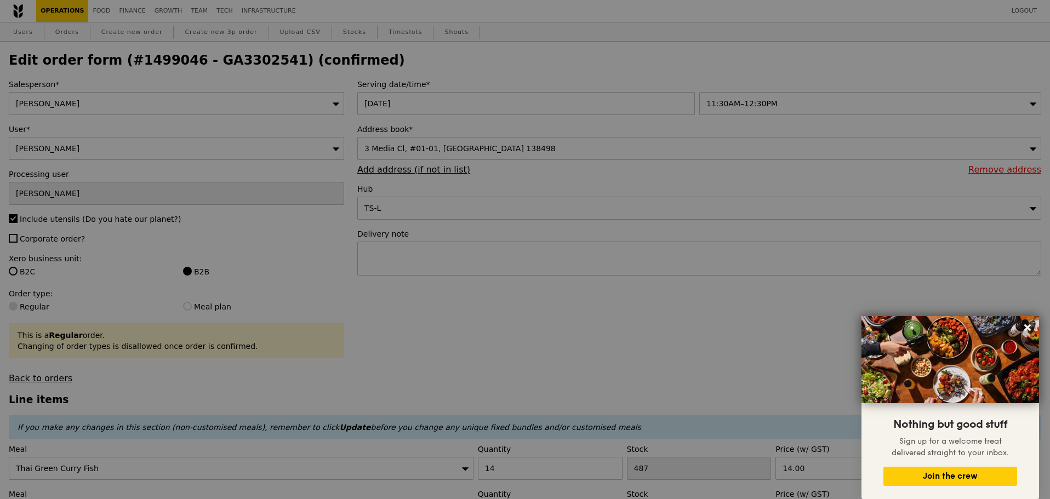
type input "439"
type input "493"
type input "Update"
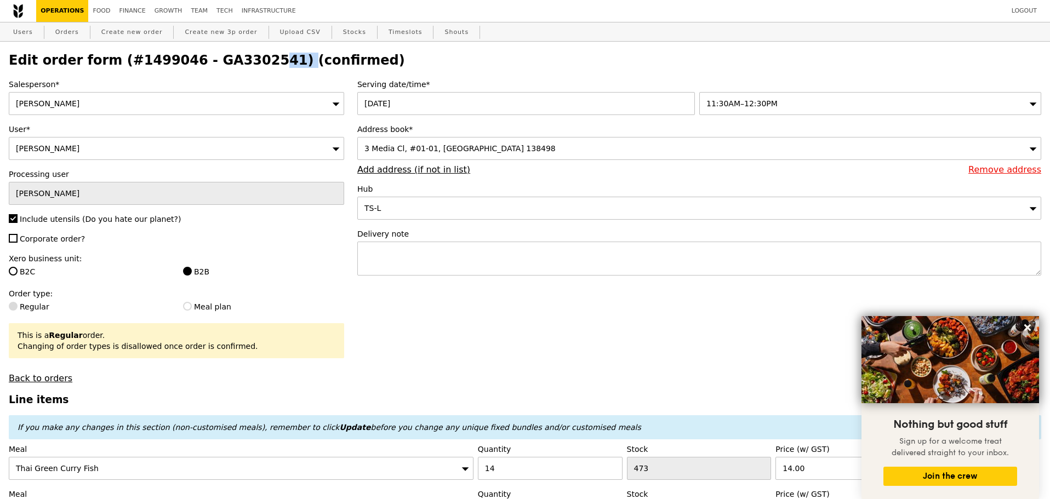
drag, startPoint x: 187, startPoint y: 61, endPoint x: 260, endPoint y: 61, distance: 72.9
click at [260, 61] on h2 "Edit order form (#1499046 - GA3302541) (confirmed)" at bounding box center [525, 60] width 1033 height 15
copy h2 "GA3302541"
click at [64, 37] on link "Orders" at bounding box center [67, 32] width 32 height 20
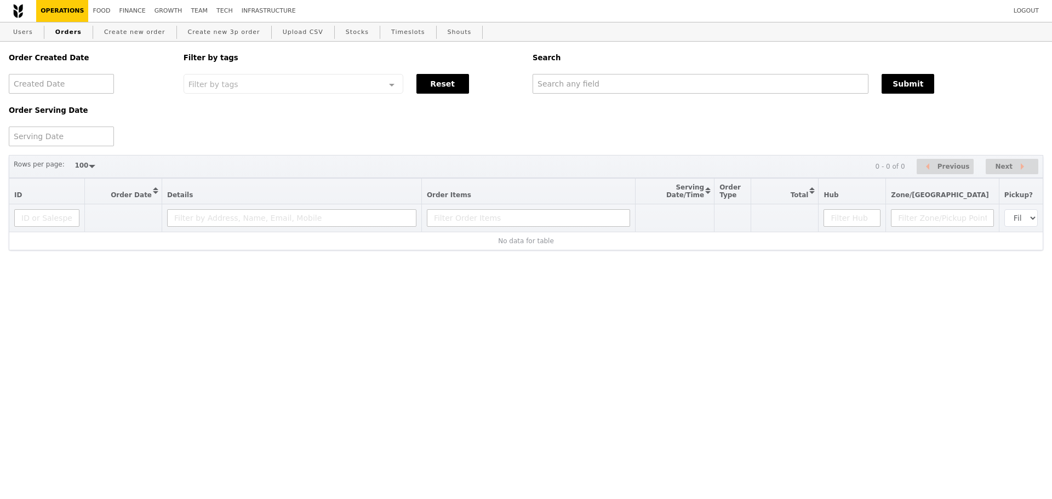
select select "100"
type input "GA3302541"
click at [908, 90] on button "Submit" at bounding box center [908, 84] width 53 height 20
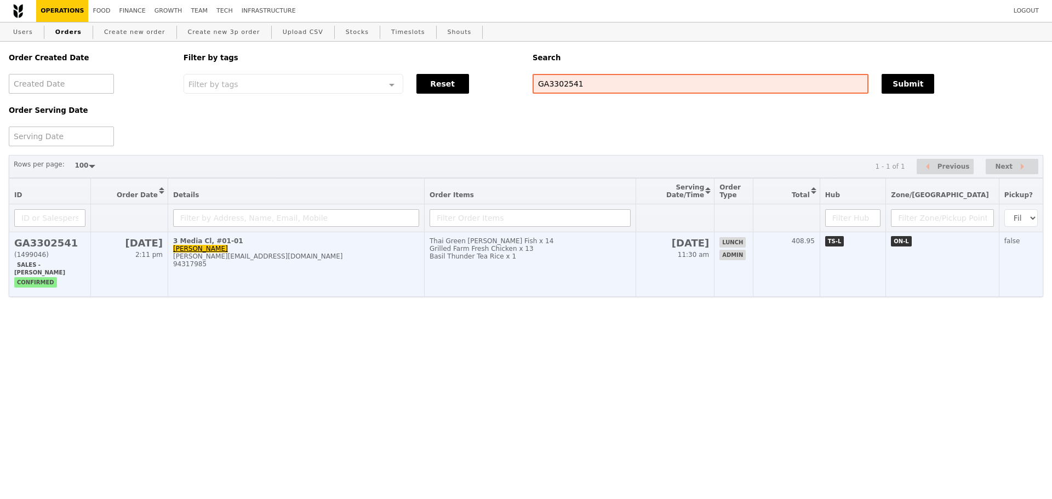
click at [337, 260] on div "[PERSON_NAME][EMAIL_ADDRESS][DOMAIN_NAME]" at bounding box center [296, 257] width 246 height 8
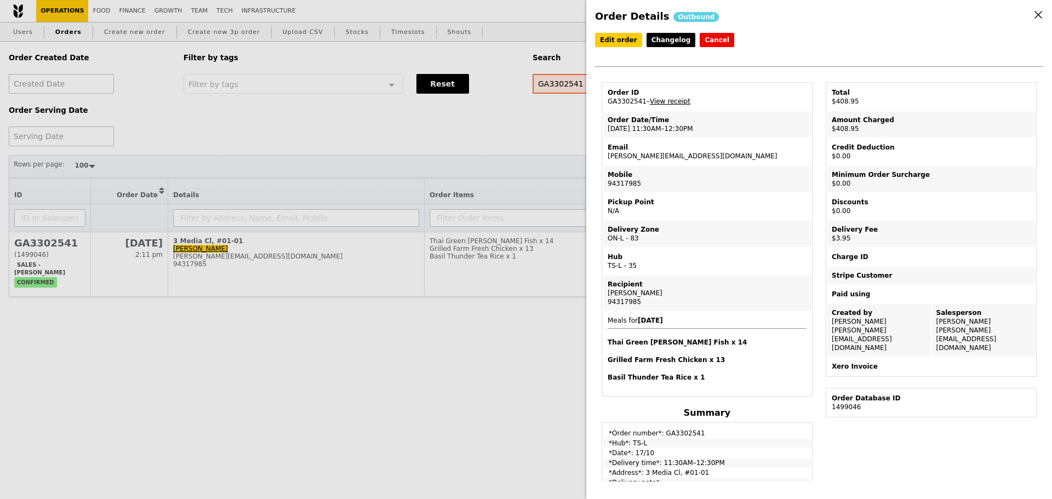
click at [669, 104] on link "View receipt" at bounding box center [670, 102] width 41 height 8
click at [310, 149] on div "Order Details Outbound Edit order Changelog Cancel Order ID GA3302541 – View re…" at bounding box center [526, 249] width 1052 height 499
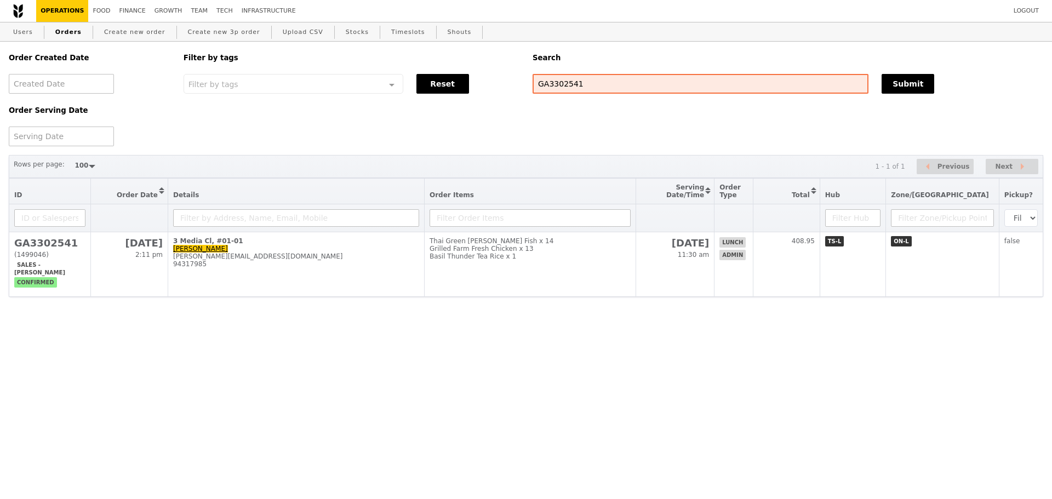
click at [435, 141] on div "Order Created Date Order Serving Date Filter by tags Filter by tags Meal_Plan W…" at bounding box center [526, 94] width 1048 height 105
click at [433, 141] on div "Order Created Date Order Serving Date Filter by tags Filter by tags Meal_Plan W…" at bounding box center [526, 94] width 1048 height 105
click at [412, 140] on div "Order Created Date Order Serving Date Filter by tags Filter by tags Meal_Plan W…" at bounding box center [526, 94] width 1048 height 105
click at [408, 142] on div "Order Created Date Order Serving Date Filter by tags Filter by tags Meal_Plan W…" at bounding box center [526, 94] width 1048 height 105
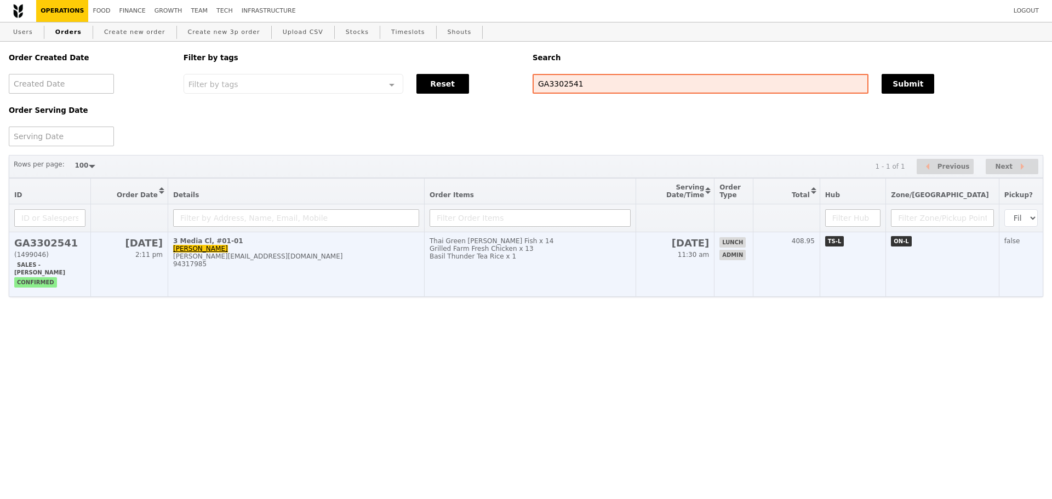
drag, startPoint x: 237, startPoint y: 247, endPoint x: 385, endPoint y: 262, distance: 148.7
click at [238, 245] on div "3 Media Cl, #01-01" at bounding box center [296, 241] width 246 height 8
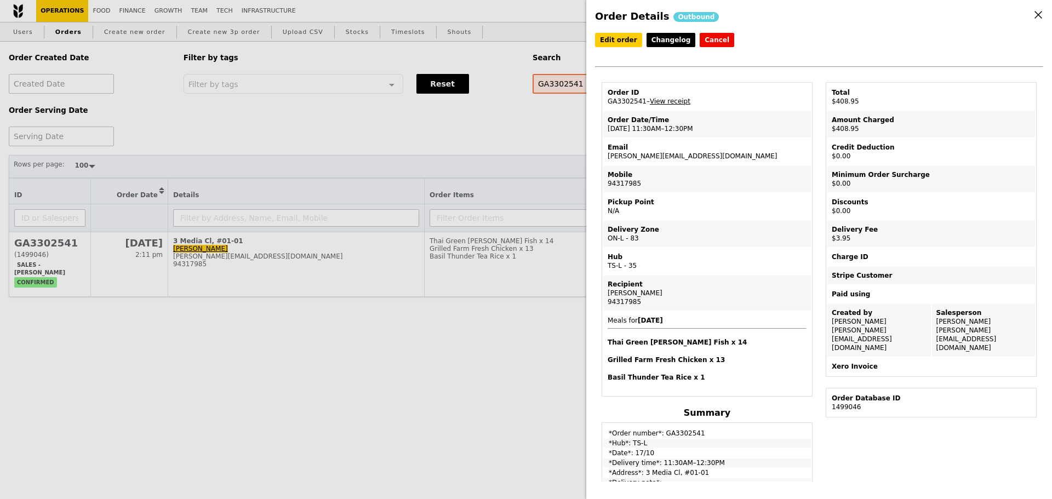
drag, startPoint x: 659, startPoint y: 158, endPoint x: 748, endPoint y: 155, distance: 89.4
click at [753, 158] on td "Email theodora.yeetinho@grab.com" at bounding box center [708, 152] width 208 height 26
copy td "[PERSON_NAME][EMAIL_ADDRESS][DOMAIN_NAME]"
click at [674, 168] on td "Mobile 94317985" at bounding box center [708, 179] width 208 height 26
drag, startPoint x: 605, startPoint y: 159, endPoint x: 701, endPoint y: 162, distance: 96.5
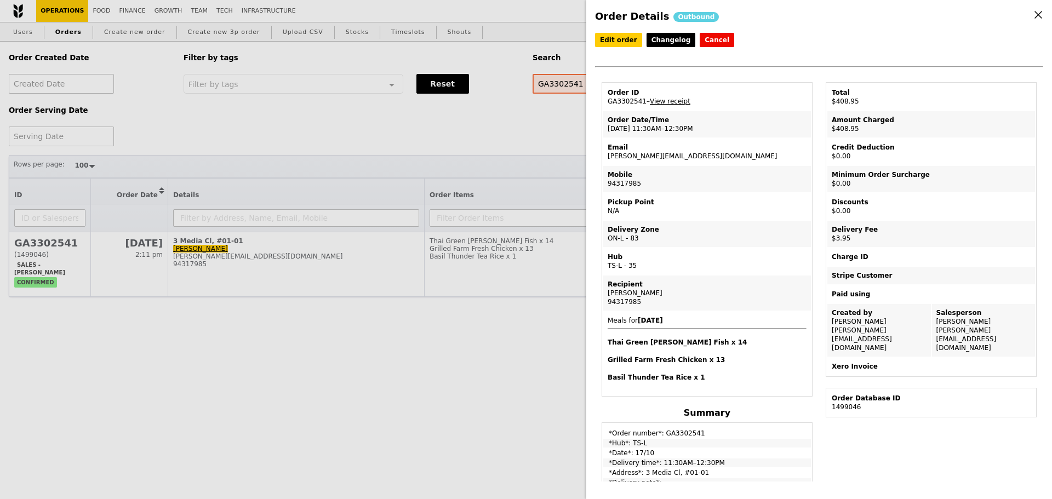
click at [701, 162] on td "Email theodora.yeetinho@grab.com" at bounding box center [708, 152] width 208 height 26
copy td "[PERSON_NAME][EMAIL_ADDRESS][DOMAIN_NAME]"
drag, startPoint x: 485, startPoint y: 154, endPoint x: 475, endPoint y: 151, distance: 10.2
click at [485, 154] on div "Order Details Outbound Edit order Changelog Cancel Order ID GA3302541 – View re…" at bounding box center [526, 249] width 1052 height 499
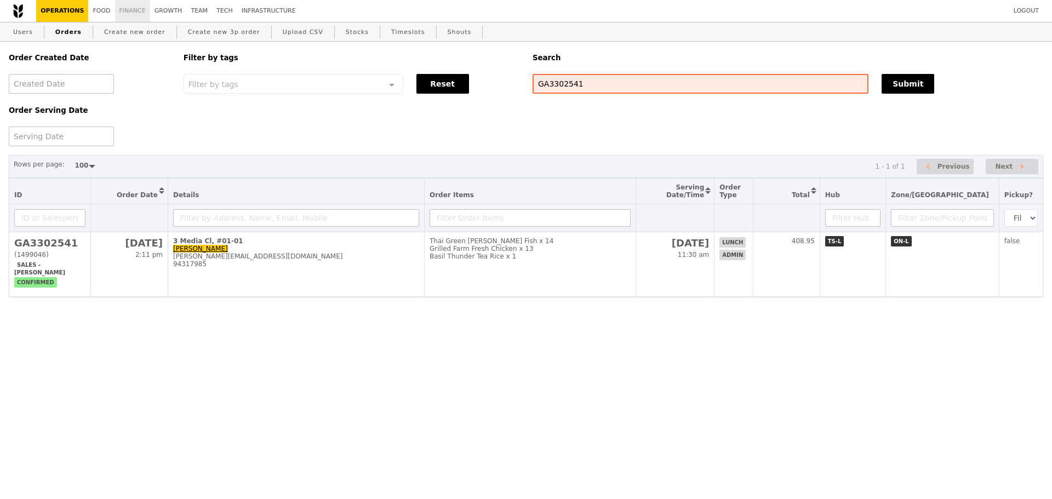
click at [124, 9] on link "Finance" at bounding box center [132, 11] width 35 height 22
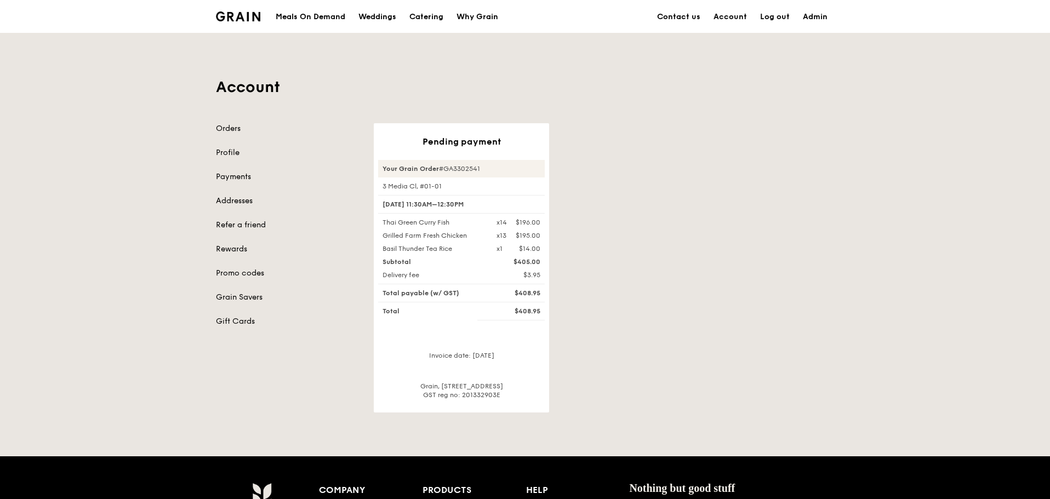
click at [606, 75] on div "Account Orders Profile Payments Addresses Refer a friend Rewards Promo codes Gr…" at bounding box center [524, 222] width 631 height 379
click at [647, 249] on div "Pending payment Your Grain Order #GA3302541 3 Media Cl, #01-01 17 Oct, 11:30AM–…" at bounding box center [604, 267] width 474 height 289
click at [638, 244] on div "Pending payment Your Grain Order #GA3302541 3 Media Cl, #01-01 17 Oct, 11:30AM–…" at bounding box center [604, 267] width 474 height 289
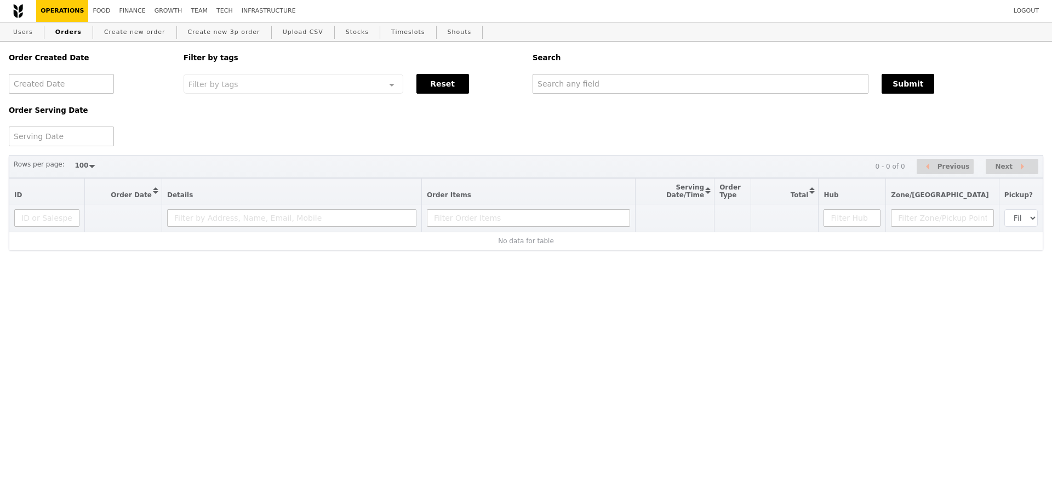
select select "100"
click at [633, 93] on input "text" at bounding box center [701, 84] width 336 height 20
paste input "[PERSON_NAME][EMAIL_ADDRESS][DOMAIN_NAME]"
type input "[PERSON_NAME][EMAIL_ADDRESS][DOMAIN_NAME]"
click at [873, 82] on div "[PERSON_NAME][EMAIL_ADDRESS][DOMAIN_NAME]" at bounding box center [700, 84] width 349 height 20
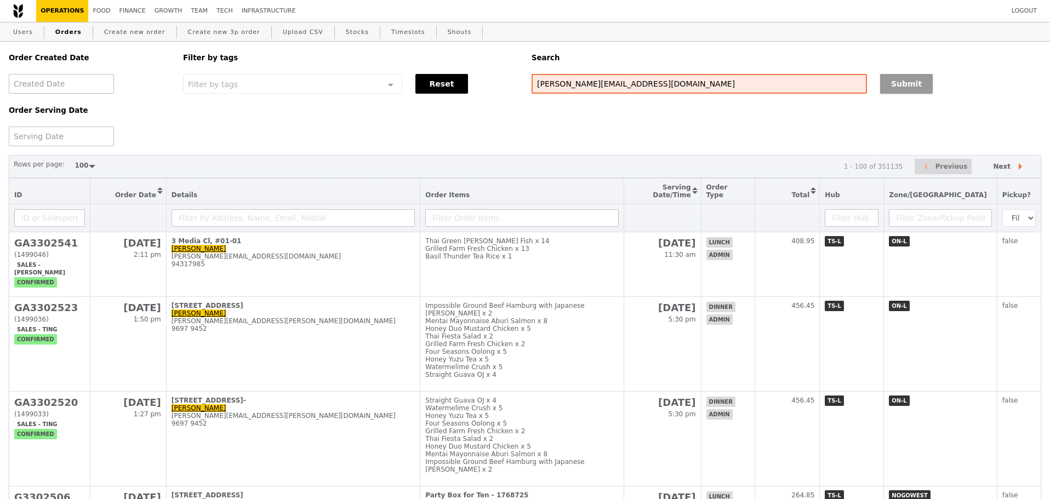
click at [907, 82] on button "Submit" at bounding box center [906, 84] width 53 height 20
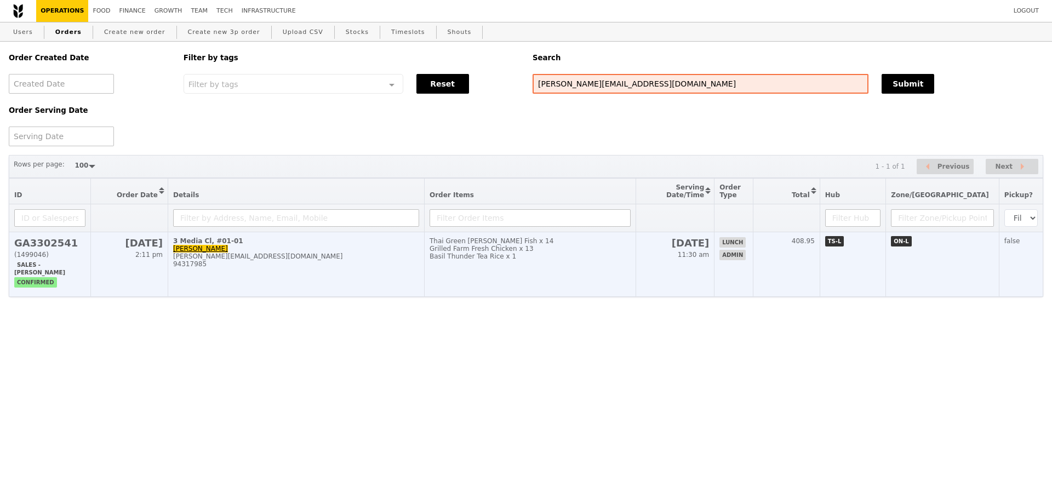
click at [419, 260] on div "[PERSON_NAME][EMAIL_ADDRESS][DOMAIN_NAME]" at bounding box center [296, 257] width 246 height 8
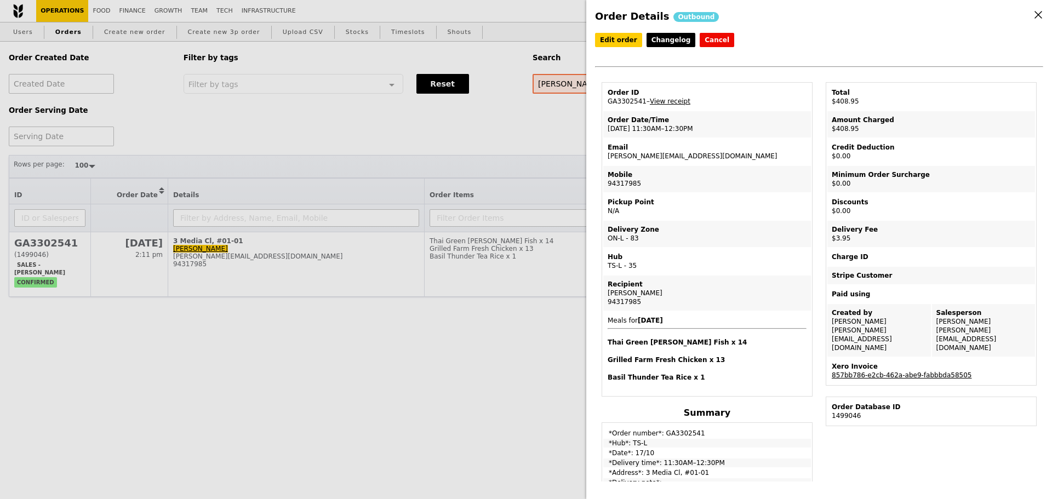
click at [916, 372] on link "857bb786-e2cb-462a-abe9-fabbbda58505" at bounding box center [902, 376] width 140 height 8
